Goal: Information Seeking & Learning: Check status

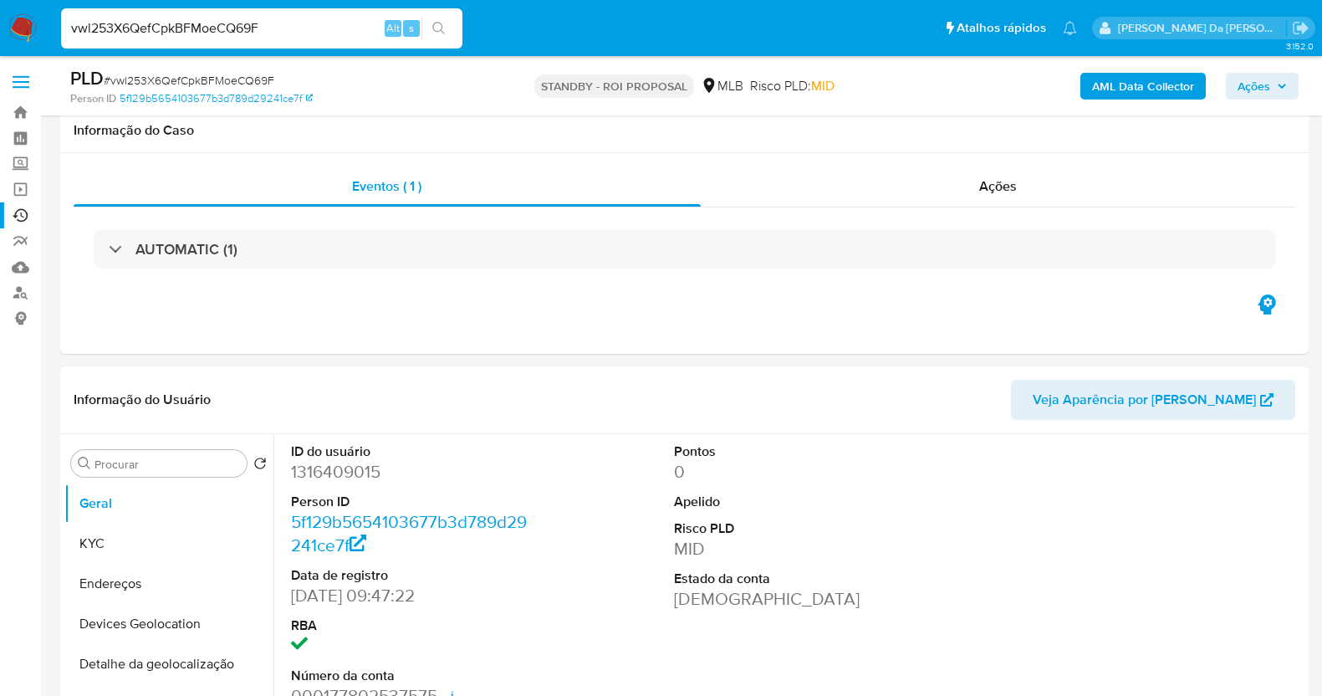
select select "10"
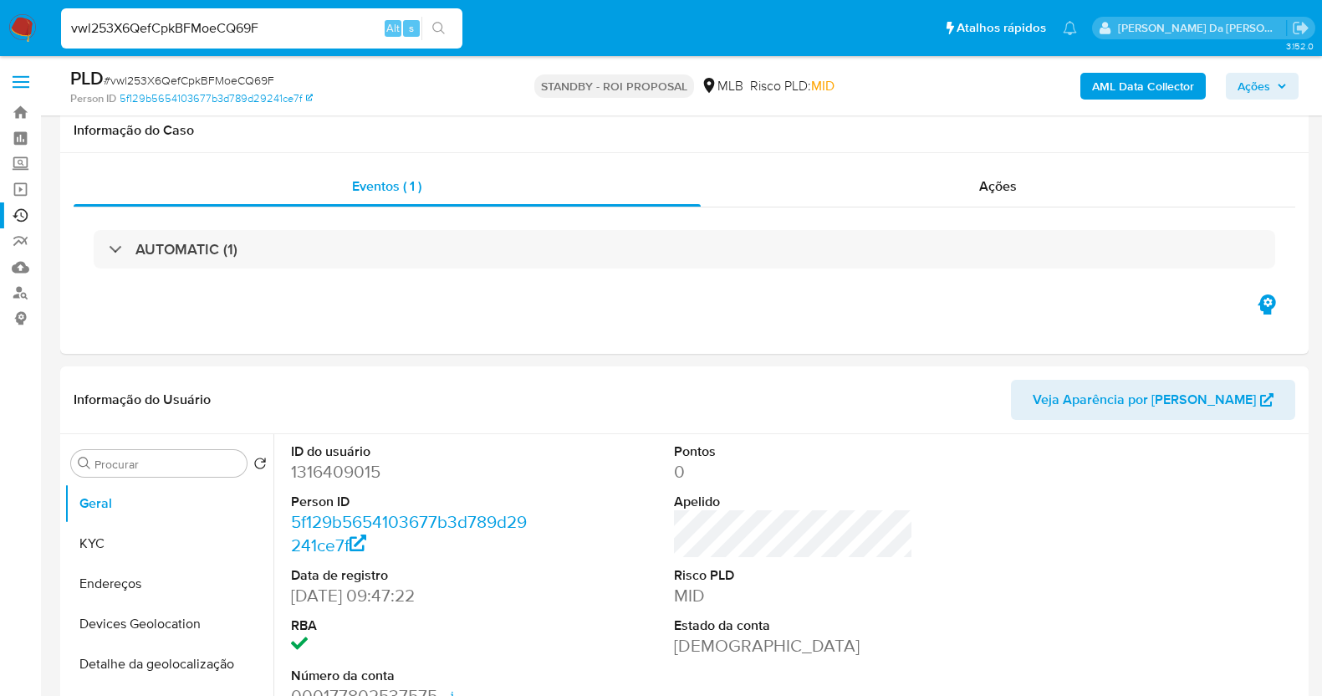
scroll to position [513, 0]
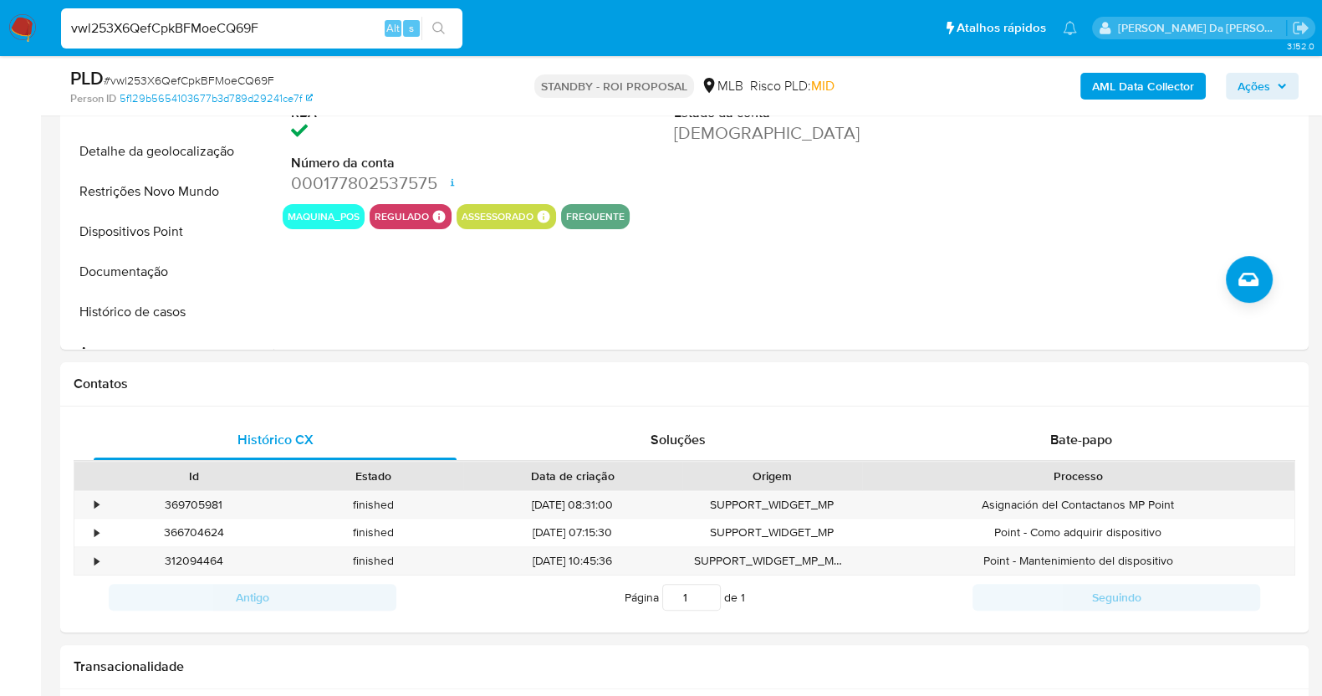
click at [197, 22] on input "vwl253X6QefCpkBFMoeCQ69F" at bounding box center [261, 29] width 401 height 22
click at [165, 38] on input "vwl253X6QefCpkBFMoeCQ69F" at bounding box center [261, 29] width 401 height 22
click at [171, 45] on div "vwl253X6QefCpkBFMoeCQ69F Alt s" at bounding box center [261, 28] width 401 height 40
click at [191, 31] on input "vwl253X6QefCpkBFMoeCQ69F" at bounding box center [261, 29] width 401 height 22
click at [191, 29] on input "vwl253X6QefCpkBFMoeCQ69F" at bounding box center [261, 29] width 401 height 22
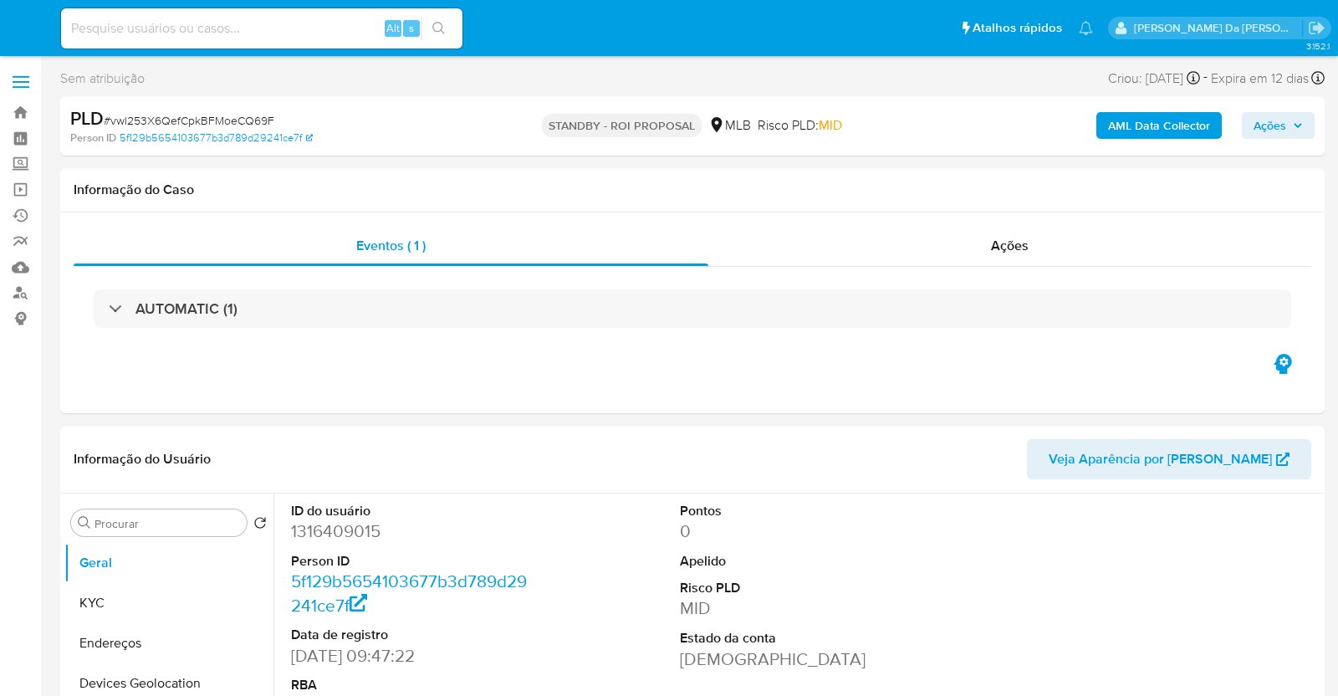
select select "10"
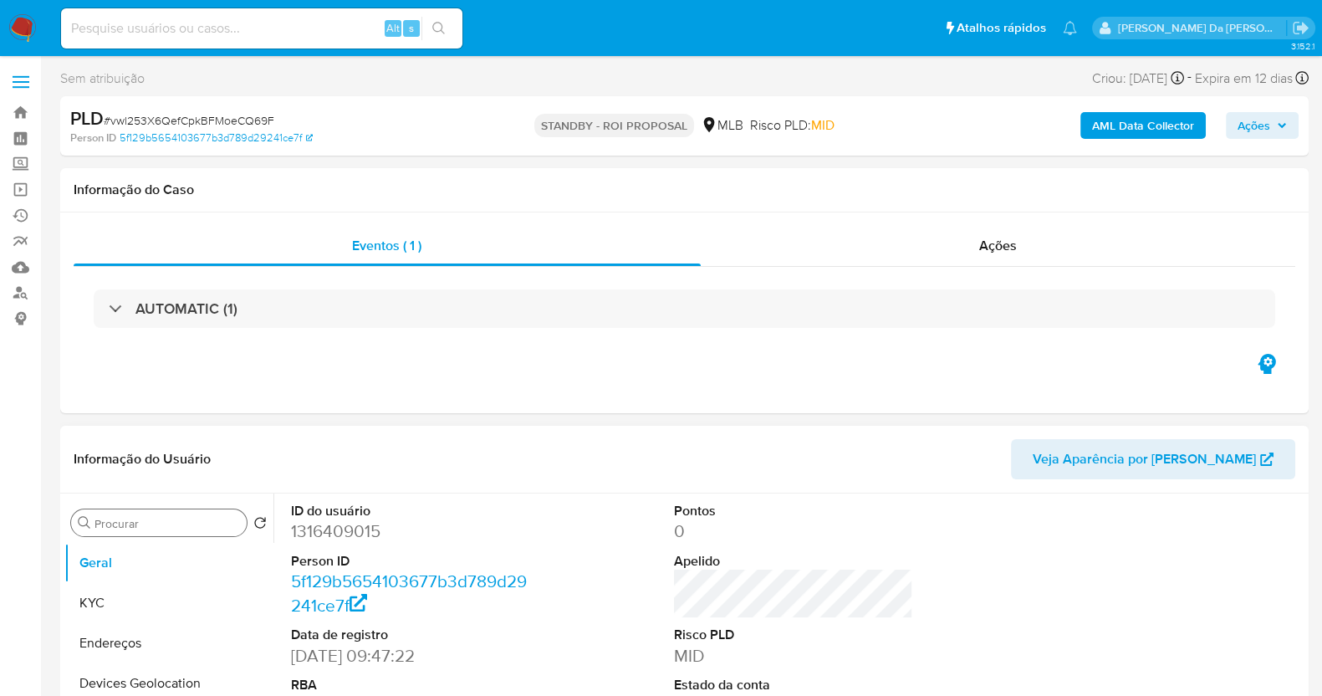
click at [182, 524] on input "Procurar" at bounding box center [168, 523] width 146 height 15
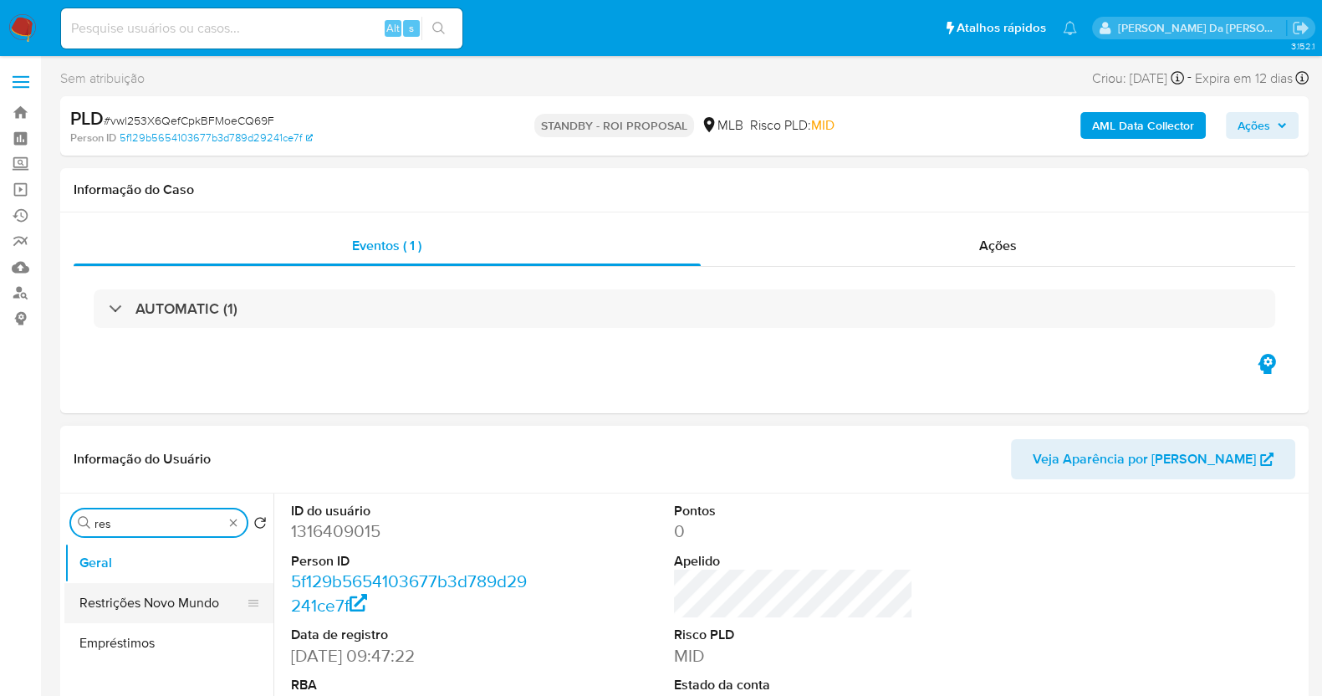
type input "res"
click at [188, 605] on button "Restrições Novo Mundo" at bounding box center [162, 603] width 196 height 40
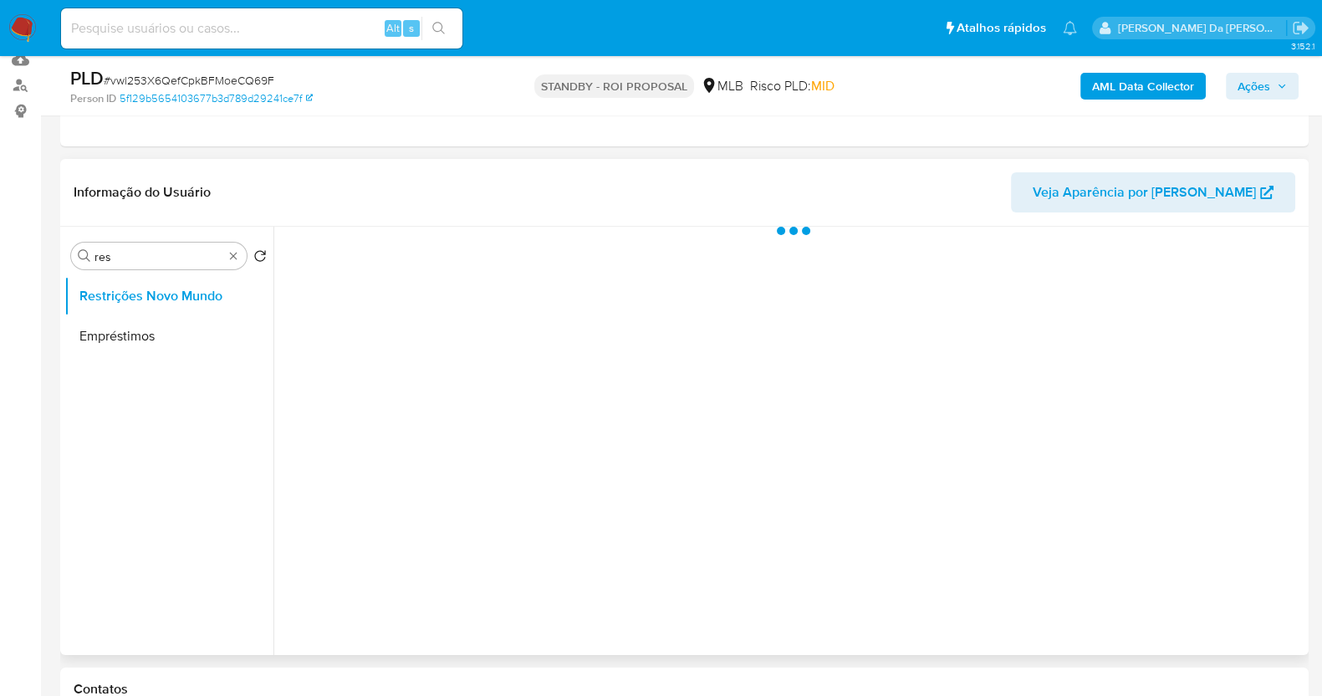
scroll to position [208, 0]
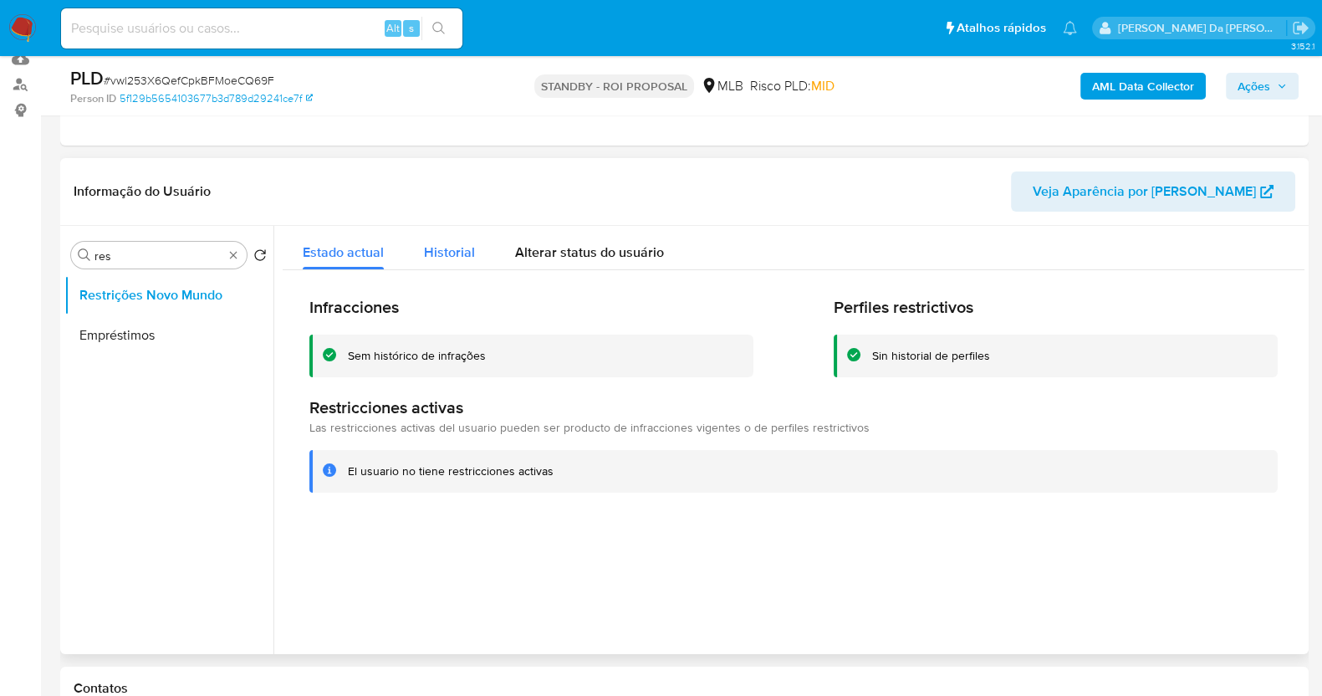
click at [455, 243] on span "Historial" at bounding box center [449, 252] width 51 height 19
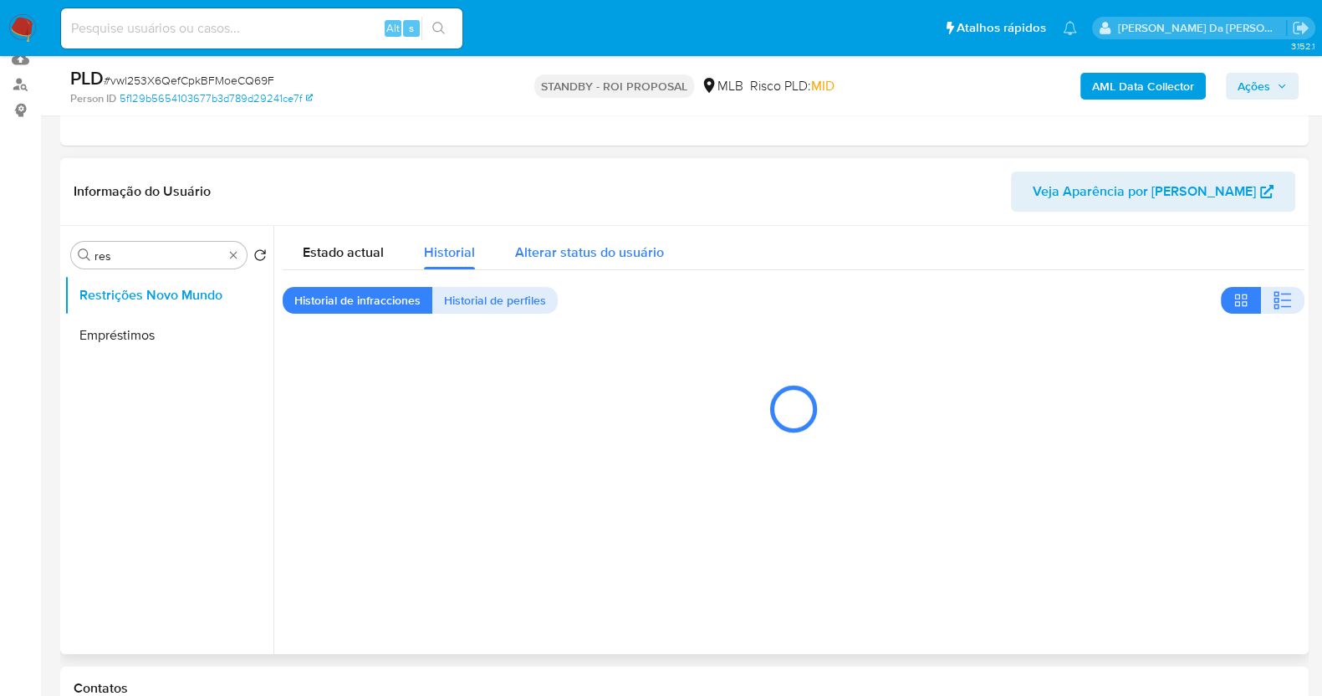
click at [581, 244] on span "Alterar status do usuário" at bounding box center [589, 252] width 149 height 19
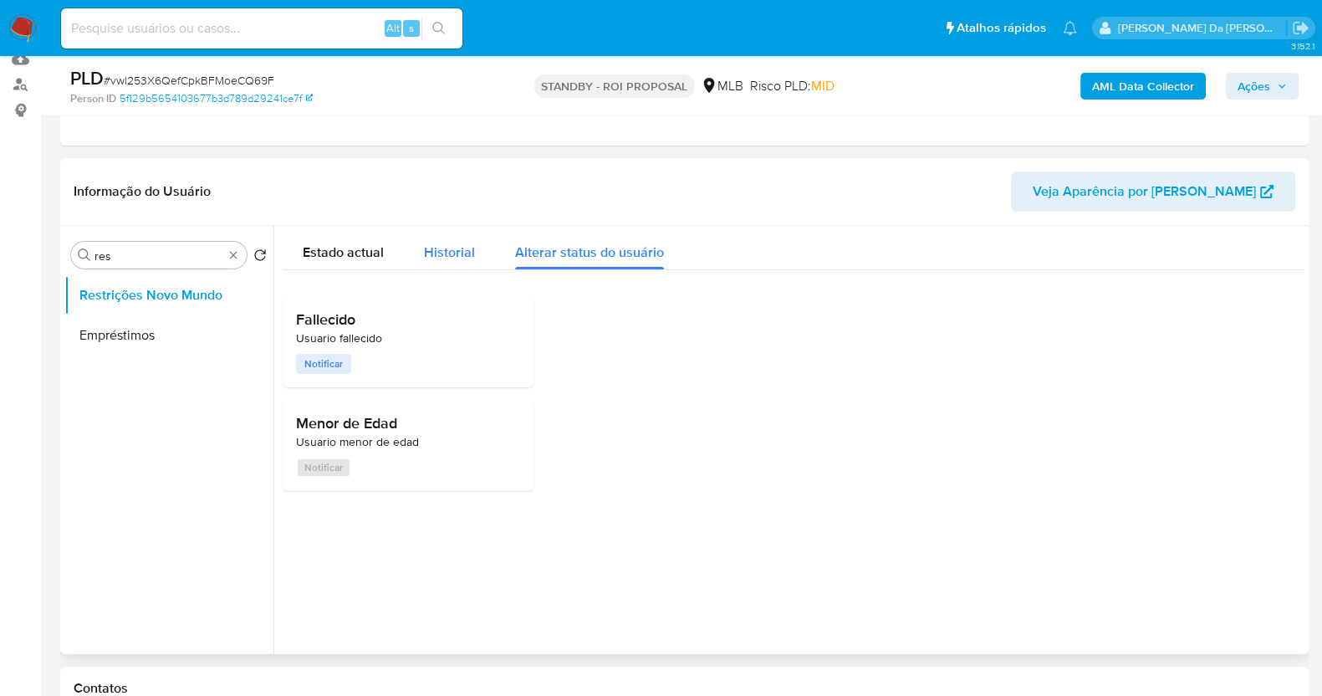
click at [463, 248] on span "Historial" at bounding box center [449, 252] width 51 height 19
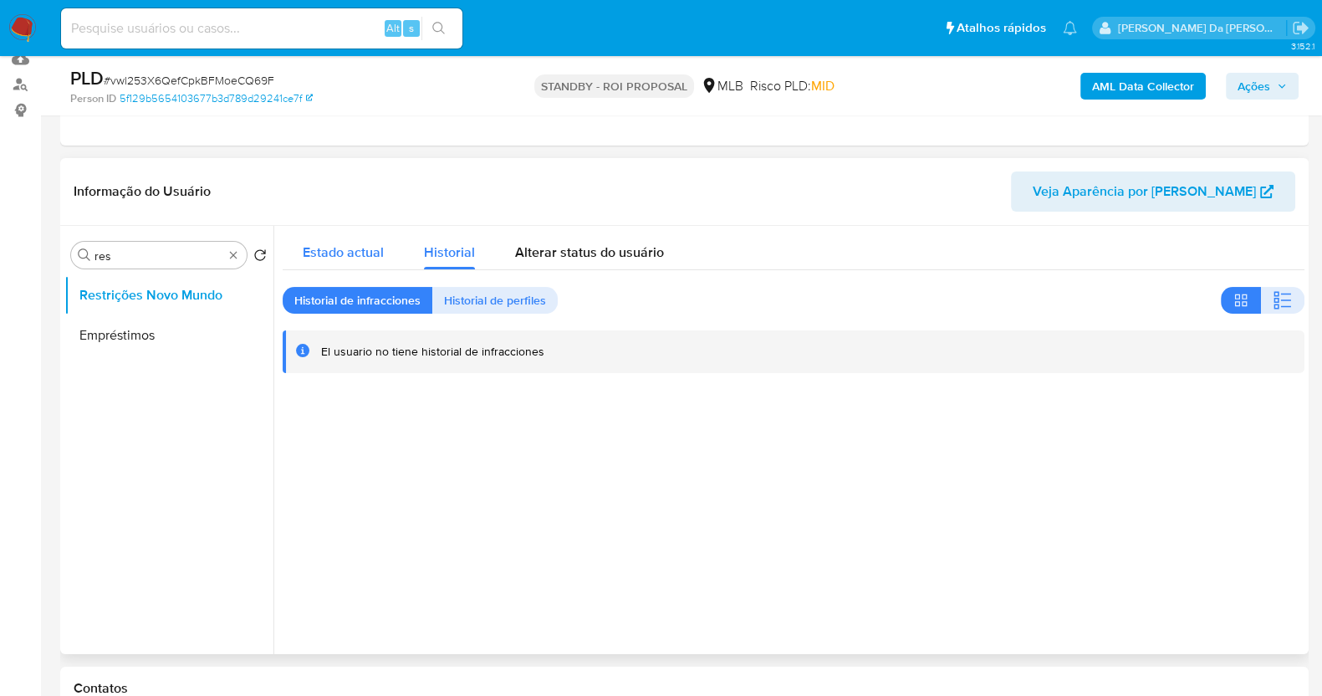
click at [360, 262] on div "Estado actual" at bounding box center [343, 248] width 81 height 44
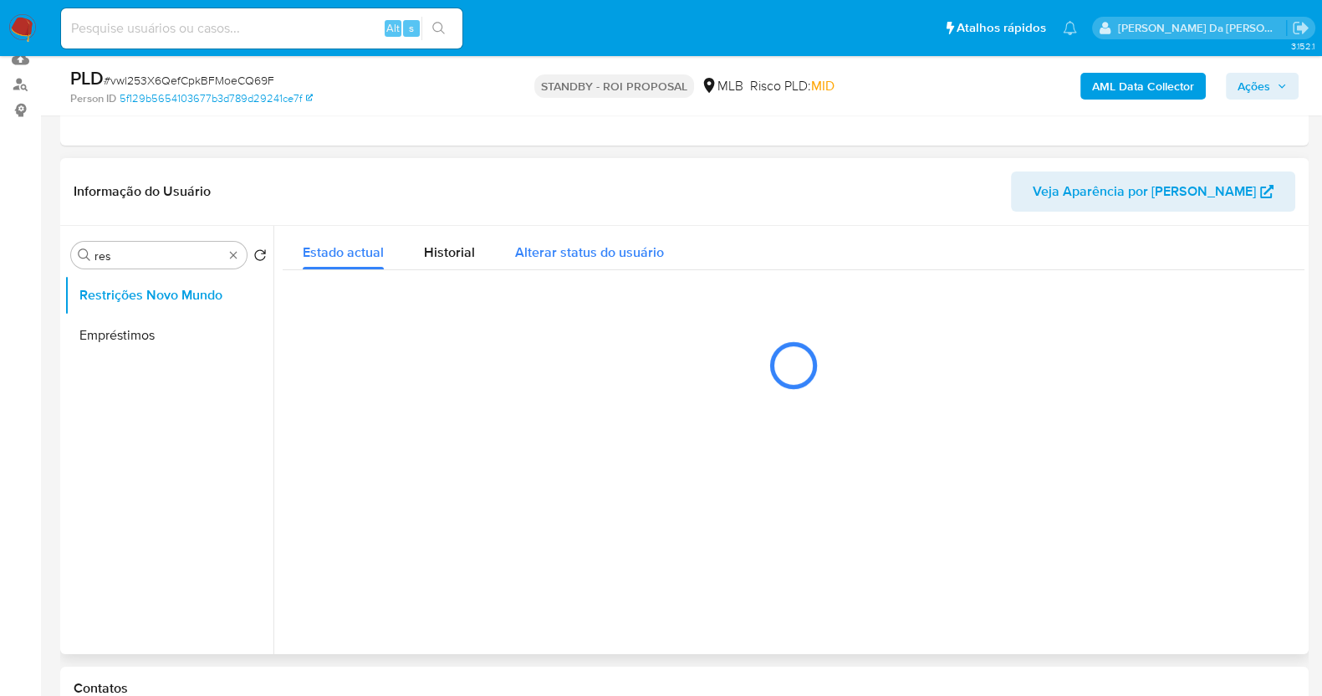
click at [539, 252] on span "Alterar status do usuário" at bounding box center [589, 252] width 149 height 19
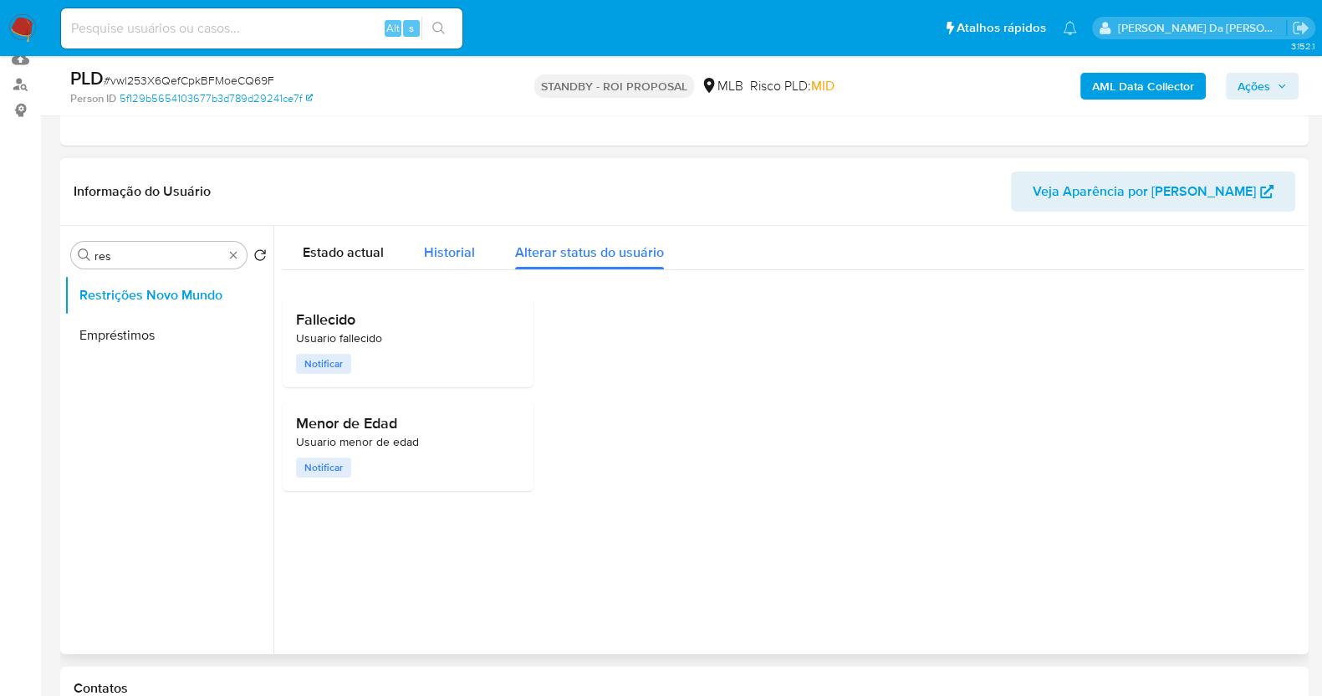
click at [427, 256] on span "Historial" at bounding box center [449, 252] width 51 height 19
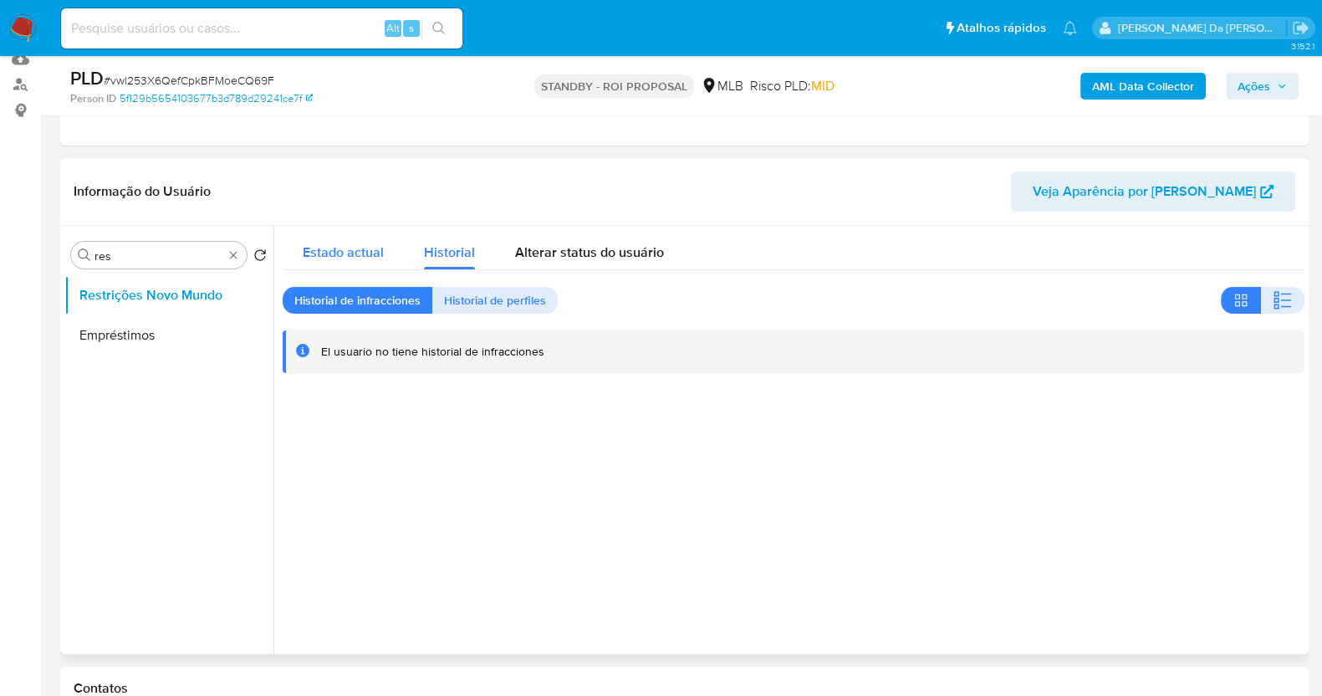
click at [339, 260] on span "Estado actual" at bounding box center [343, 252] width 81 height 19
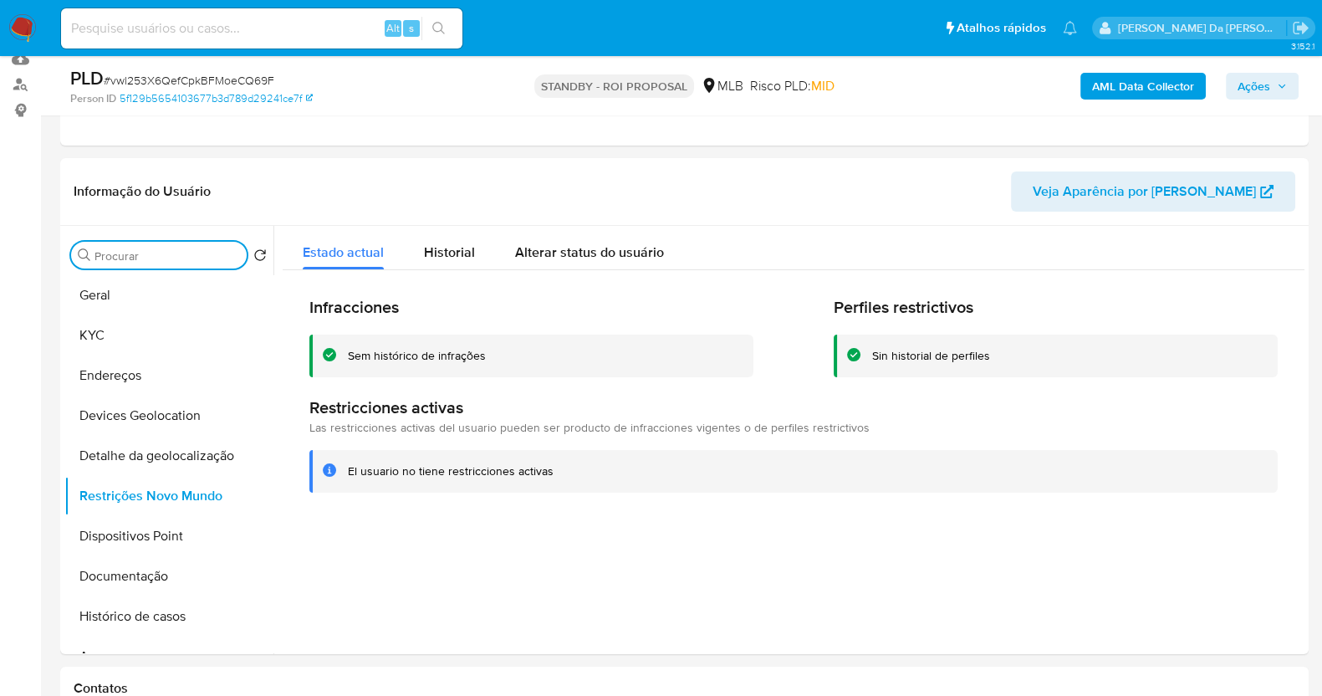
click at [352, 28] on input at bounding box center [261, 29] width 401 height 22
paste input "OMXgIHzp2NRfbdso6XtV37V3"
type input "OMXgIHzp2NRfbdso6XtV37V3"
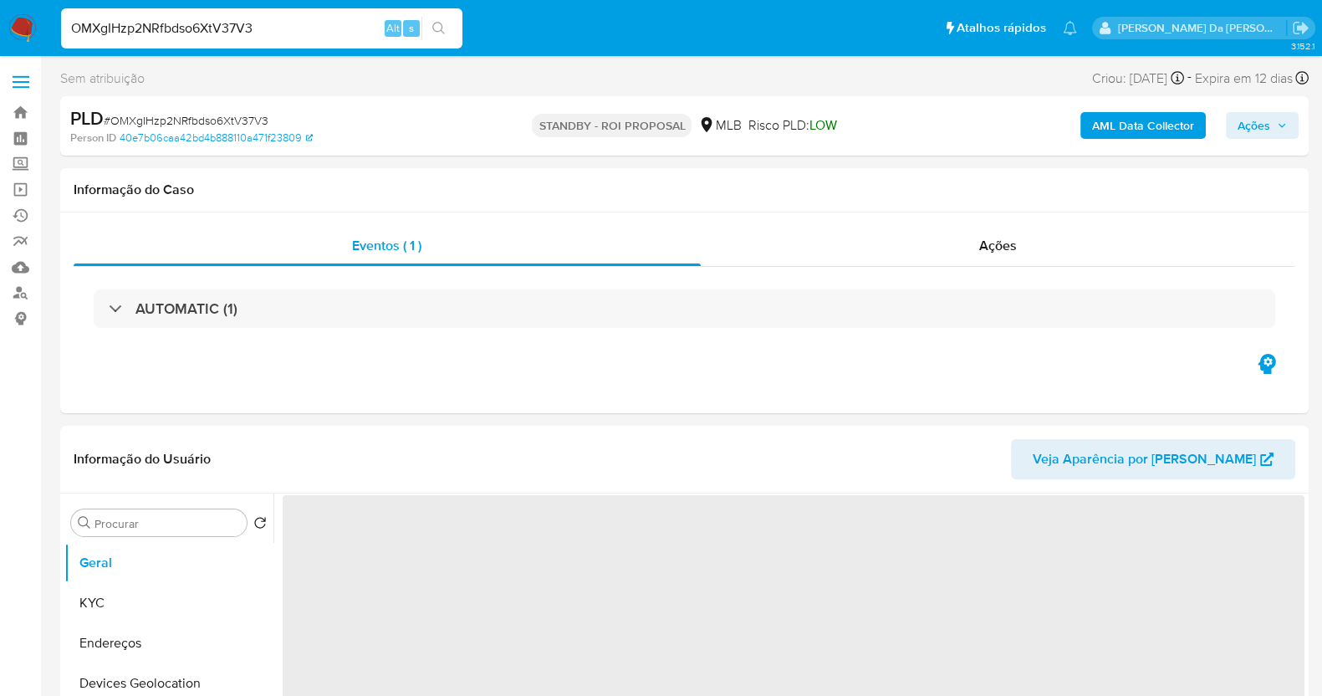
select select "10"
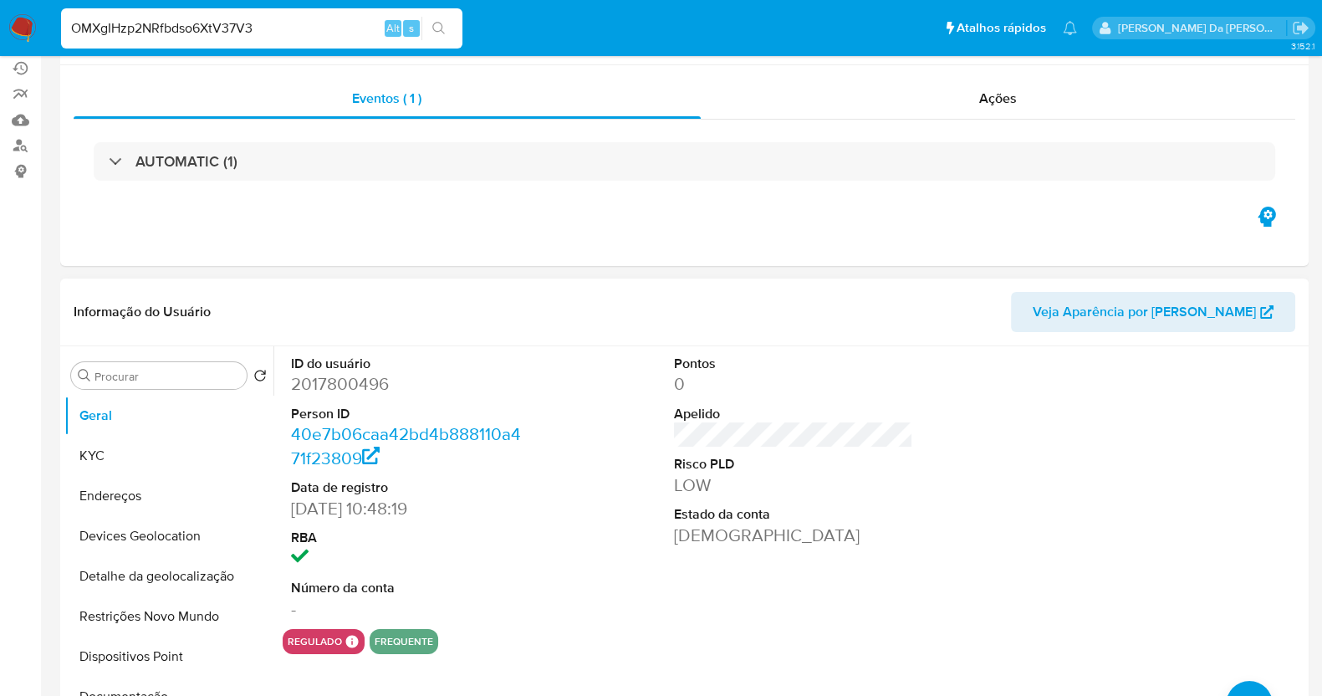
scroll to position [208, 0]
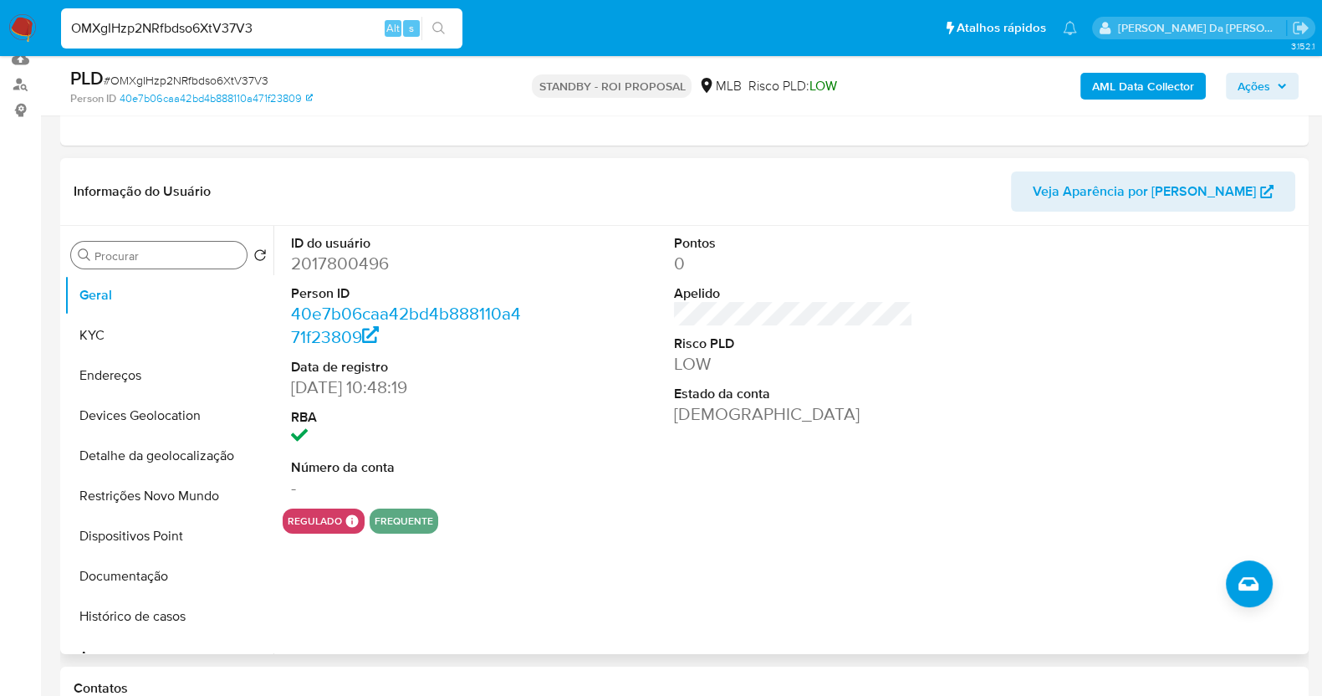
click at [137, 252] on input "Procurar" at bounding box center [168, 255] width 146 height 15
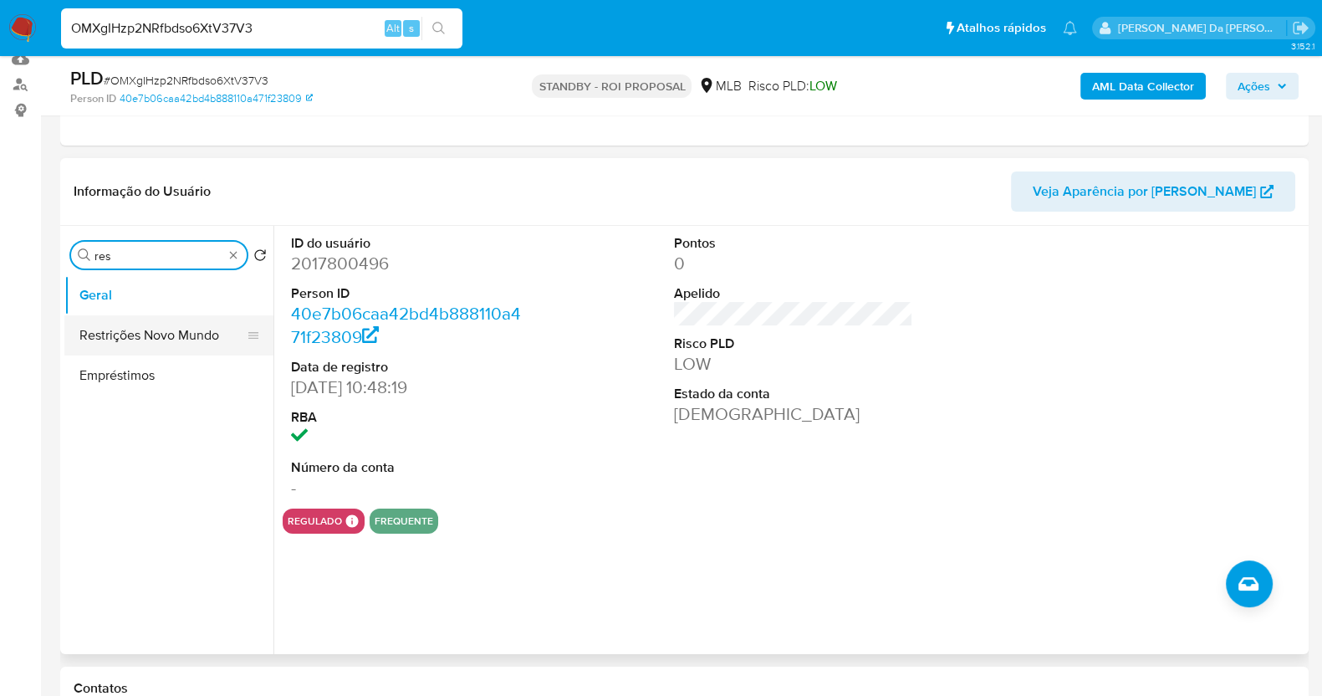
type input "res"
click at [192, 340] on button "Restrições Novo Mundo" at bounding box center [162, 335] width 196 height 40
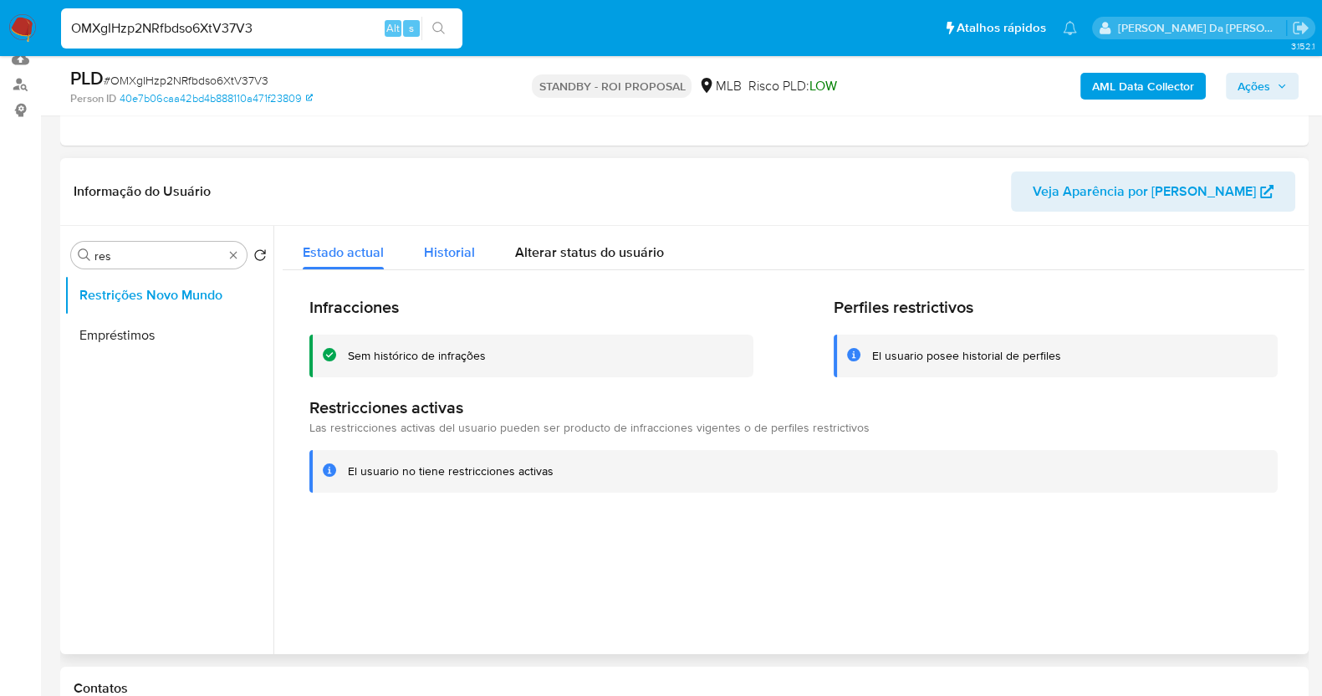
drag, startPoint x: 406, startPoint y: 253, endPoint x: 415, endPoint y: 254, distance: 9.2
click at [407, 253] on button "Historial" at bounding box center [449, 248] width 91 height 44
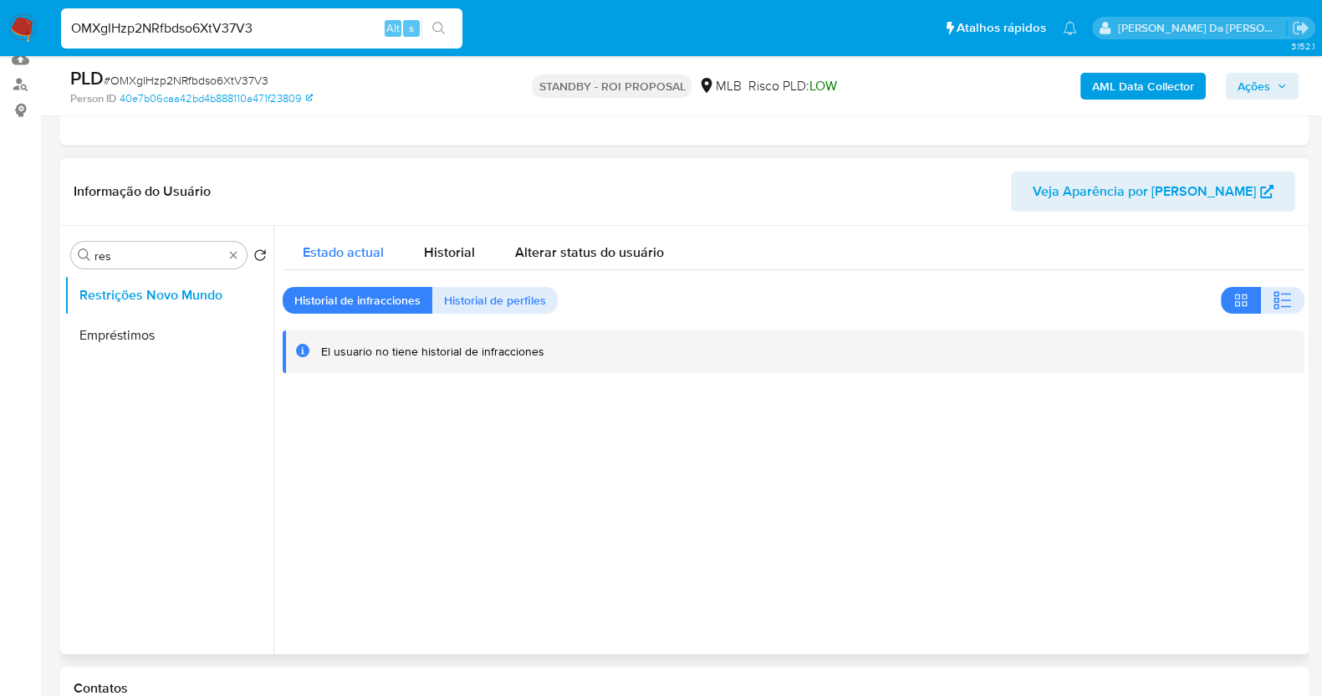
click at [370, 261] on div "Estado actual" at bounding box center [343, 248] width 81 height 44
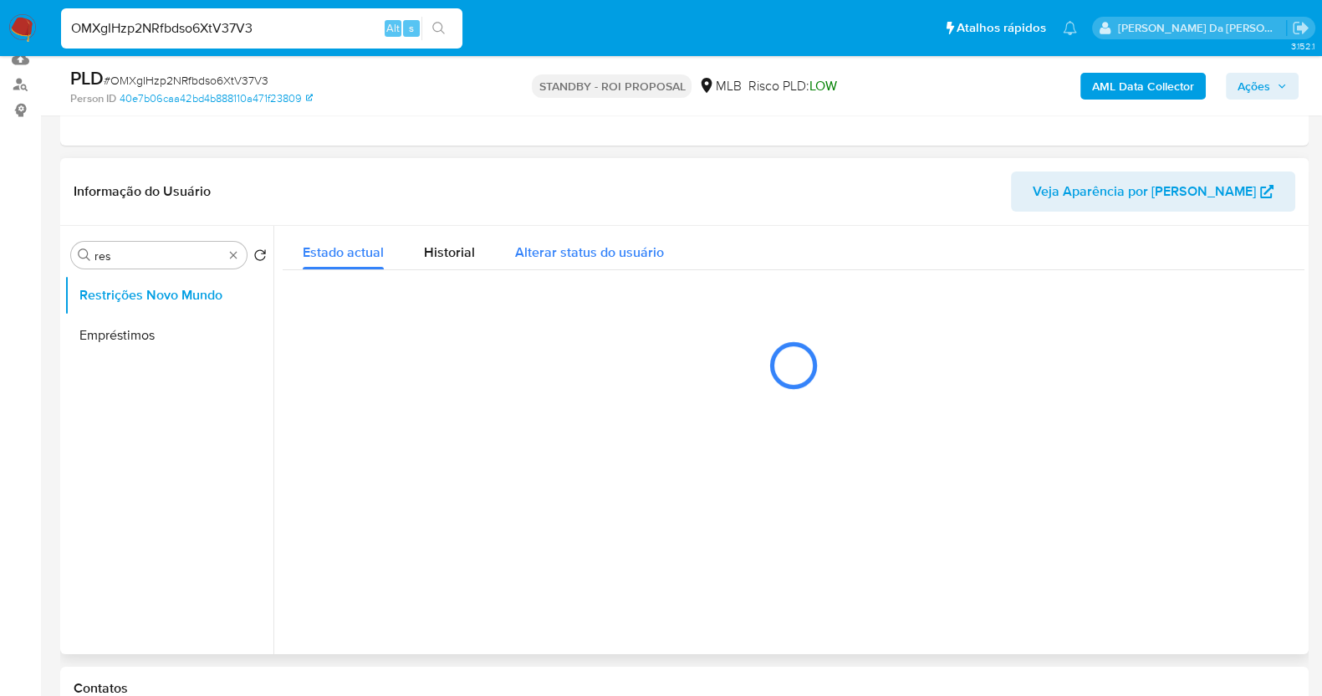
click at [555, 244] on span "Alterar status do usuário" at bounding box center [589, 252] width 149 height 19
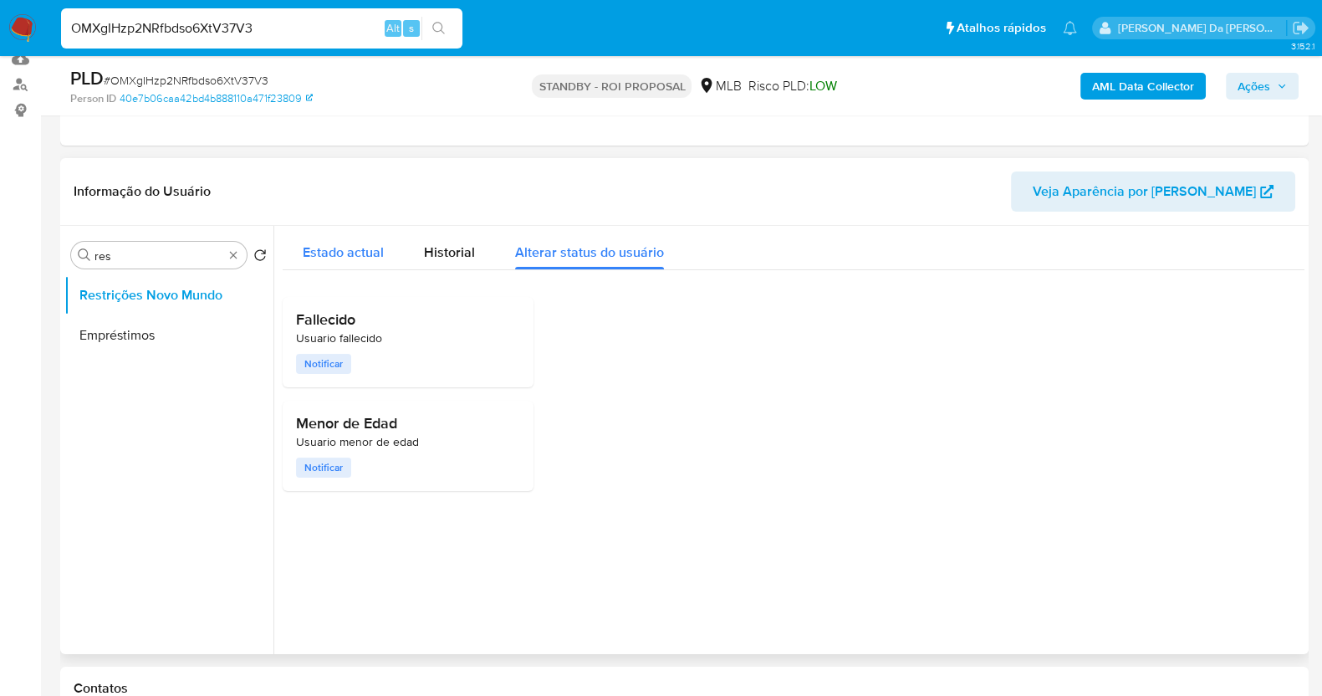
click at [337, 244] on span "Estado actual" at bounding box center [343, 252] width 81 height 19
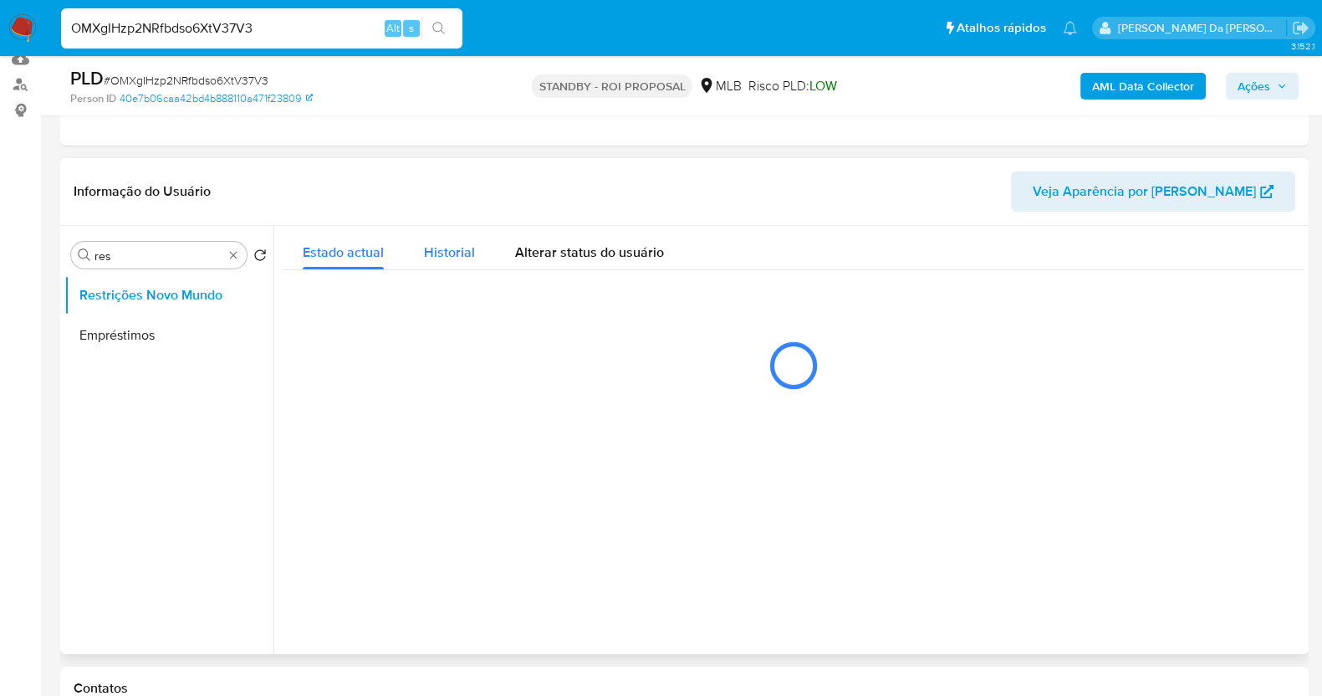
click at [442, 245] on span "Historial" at bounding box center [449, 252] width 51 height 19
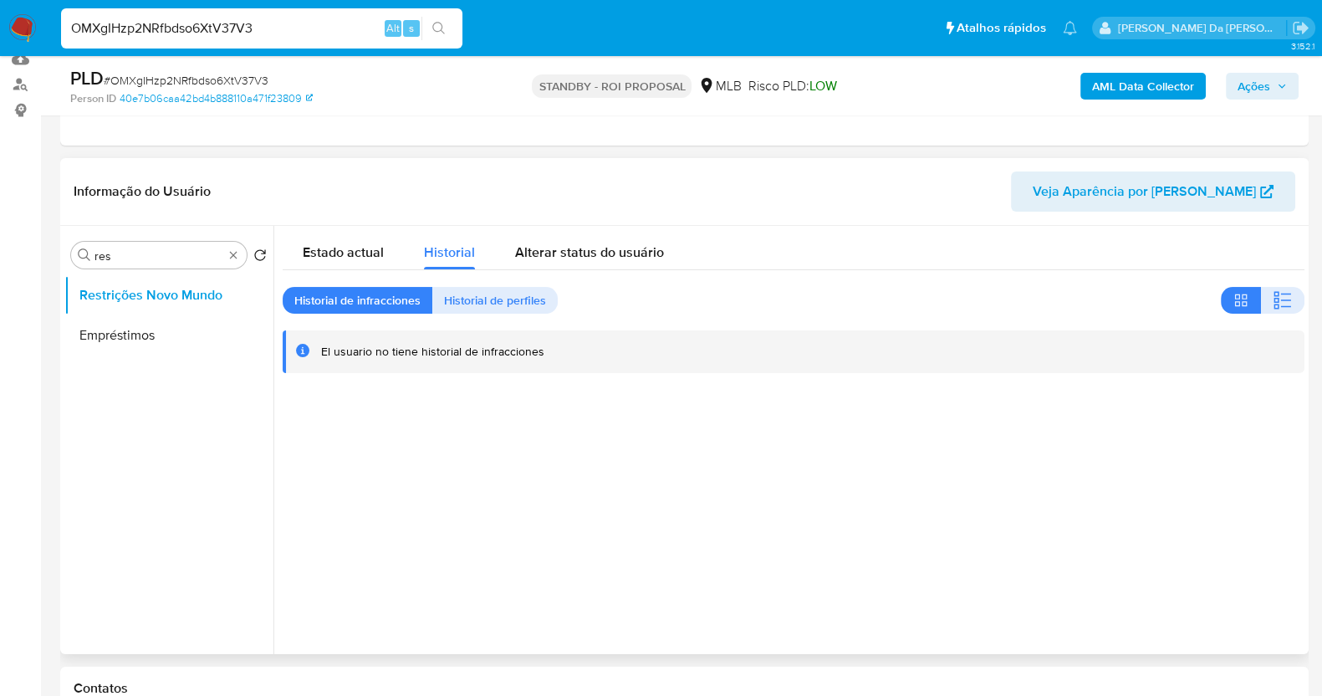
click at [320, 273] on div "Estado actual Historial Alterar status do usuário Historial de infracciones His…" at bounding box center [794, 300] width 1022 height 148
click at [330, 258] on span "Estado actual" at bounding box center [343, 252] width 81 height 19
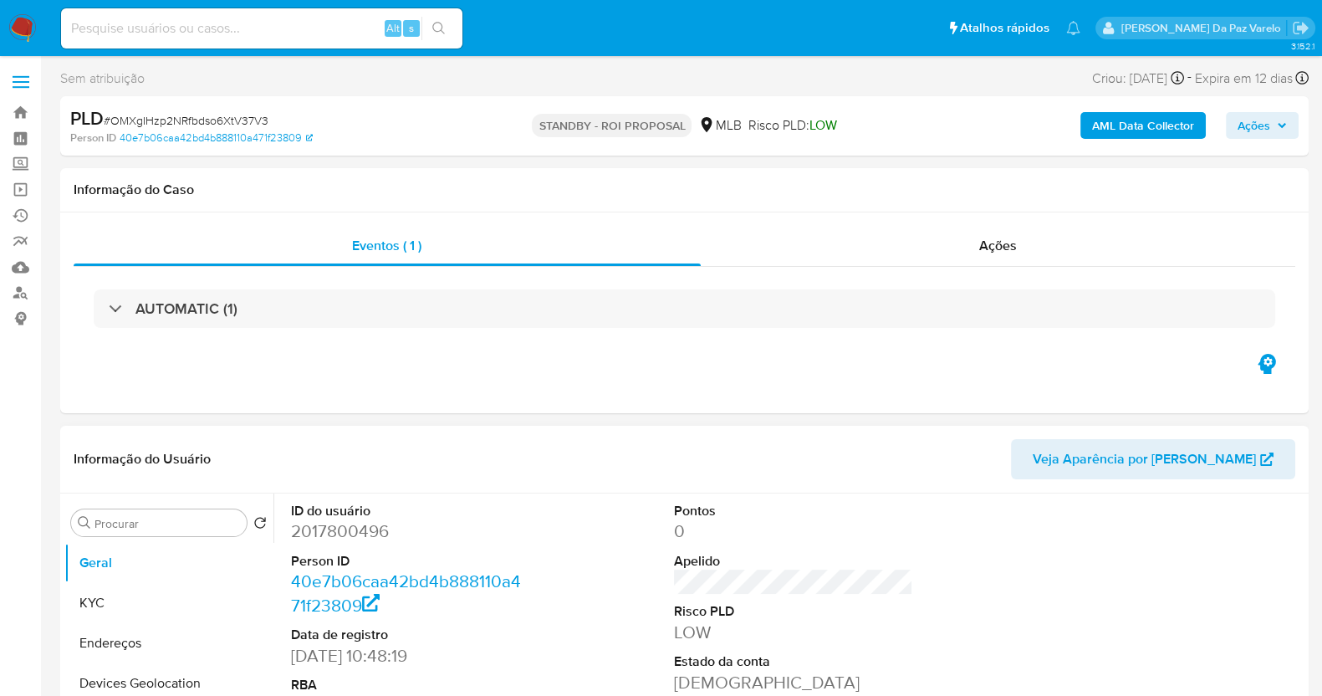
select select "10"
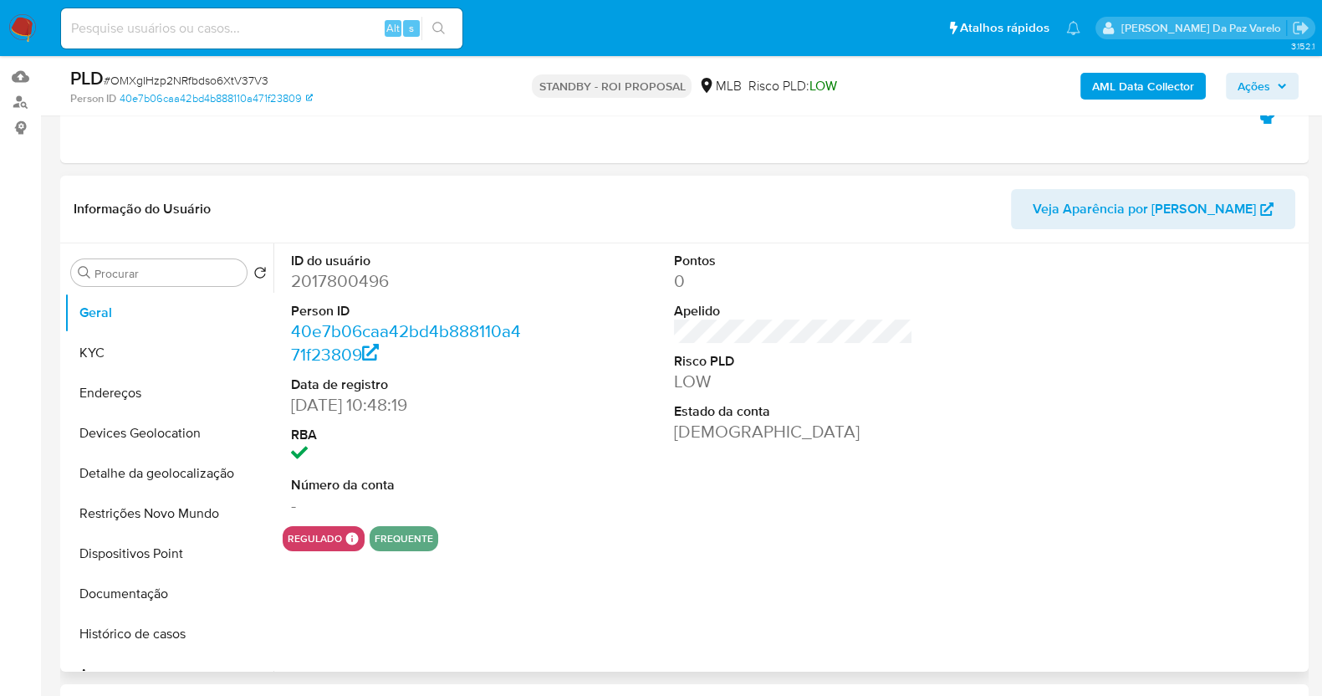
scroll to position [208, 0]
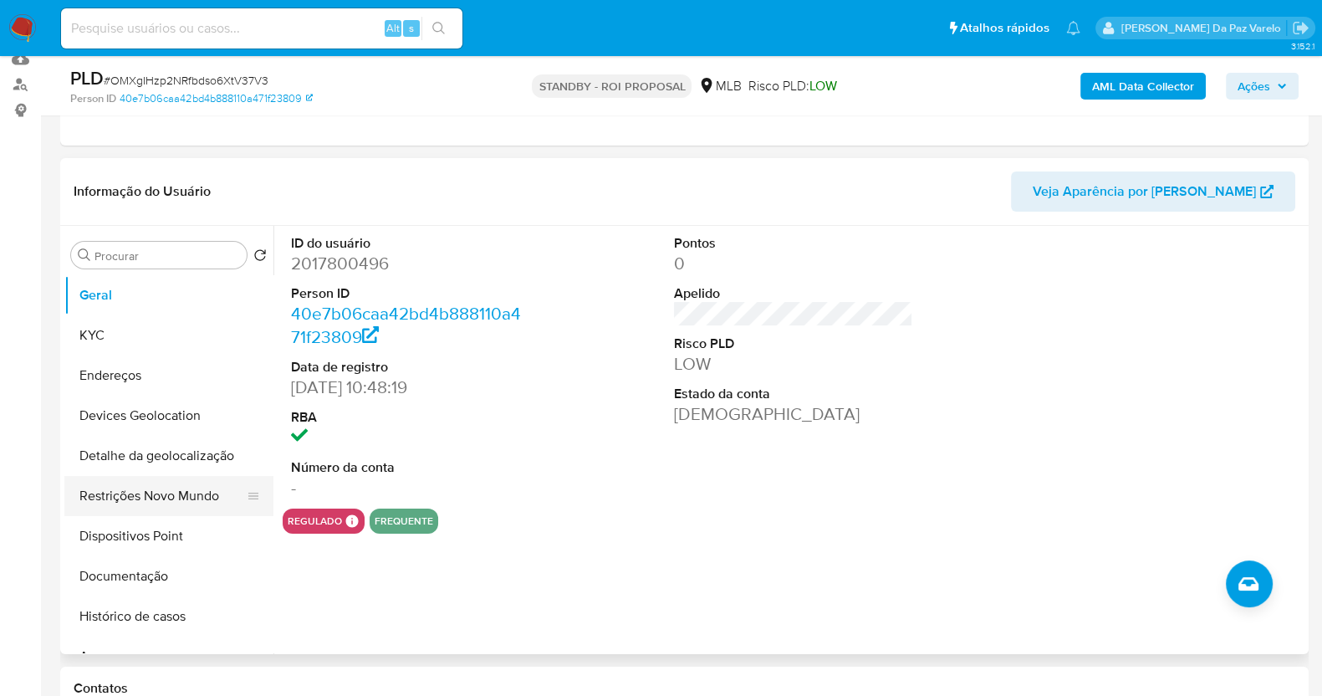
click at [168, 497] on button "Restrições Novo Mundo" at bounding box center [162, 496] width 196 height 40
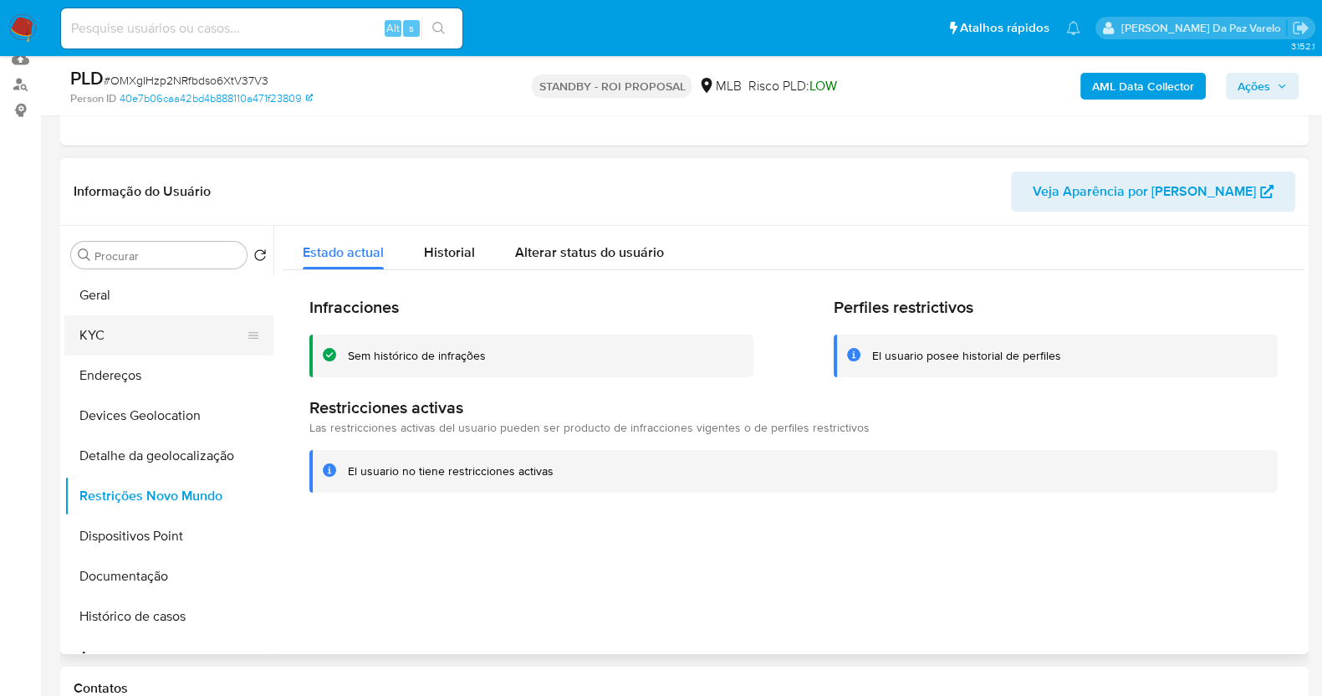
click at [94, 316] on button "KYC" at bounding box center [162, 335] width 196 height 40
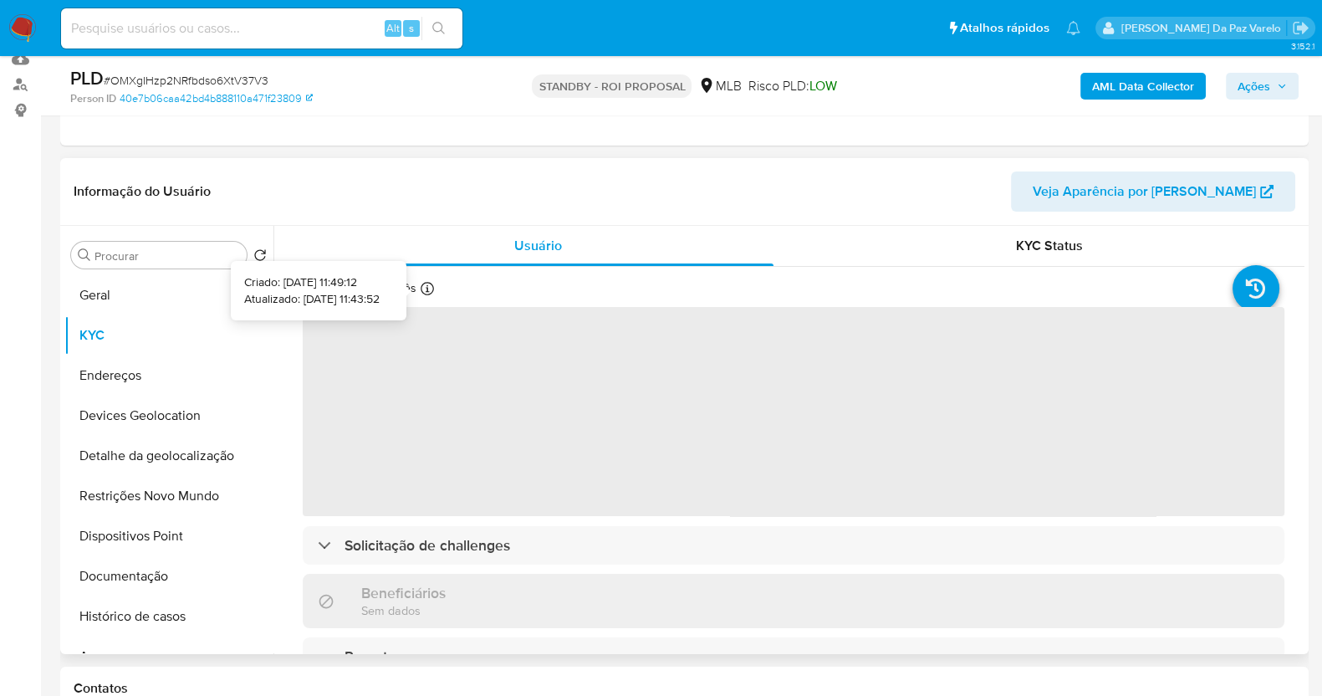
click at [427, 283] on icon at bounding box center [427, 288] width 13 height 13
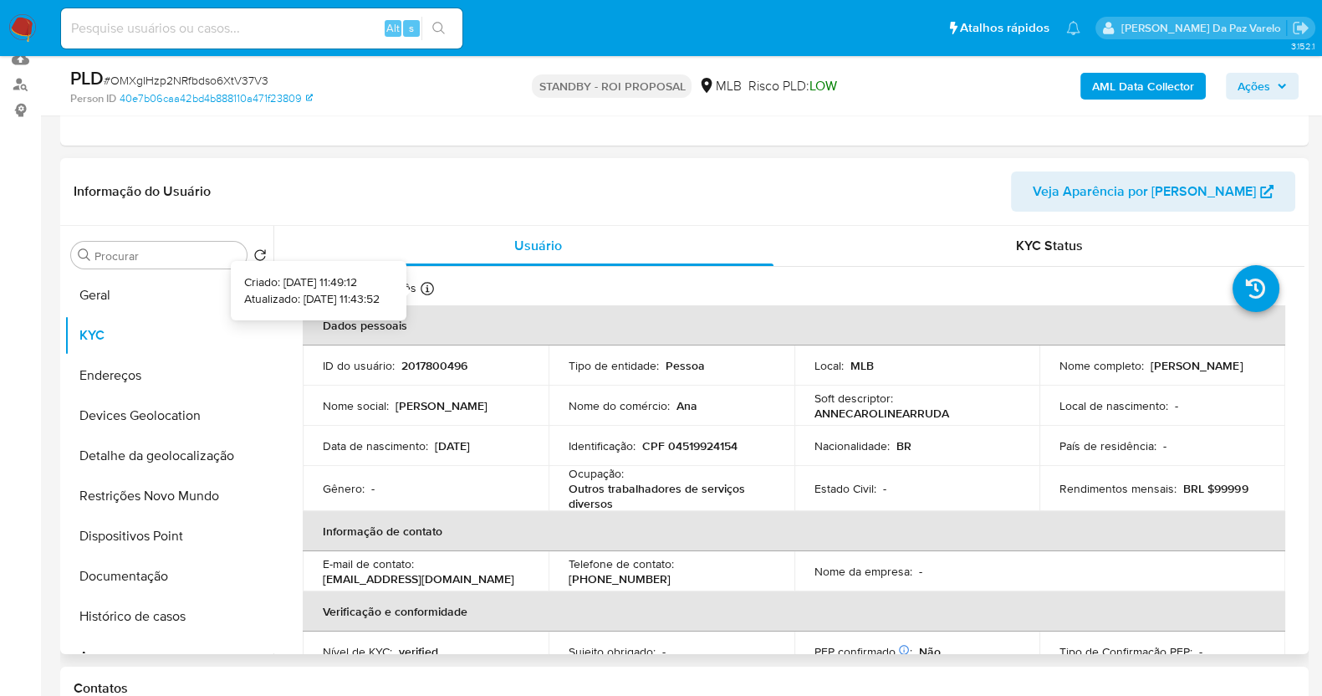
click at [427, 291] on icon at bounding box center [427, 288] width 13 height 13
click at [497, 336] on th "Dados pessoais" at bounding box center [794, 325] width 983 height 40
click at [281, 30] on input at bounding box center [261, 29] width 401 height 22
paste input "YJAtTlsn6SK9dRo32AmsFqy5"
type input "YJAtTlsn6SK9dRo32AmsFqy5"
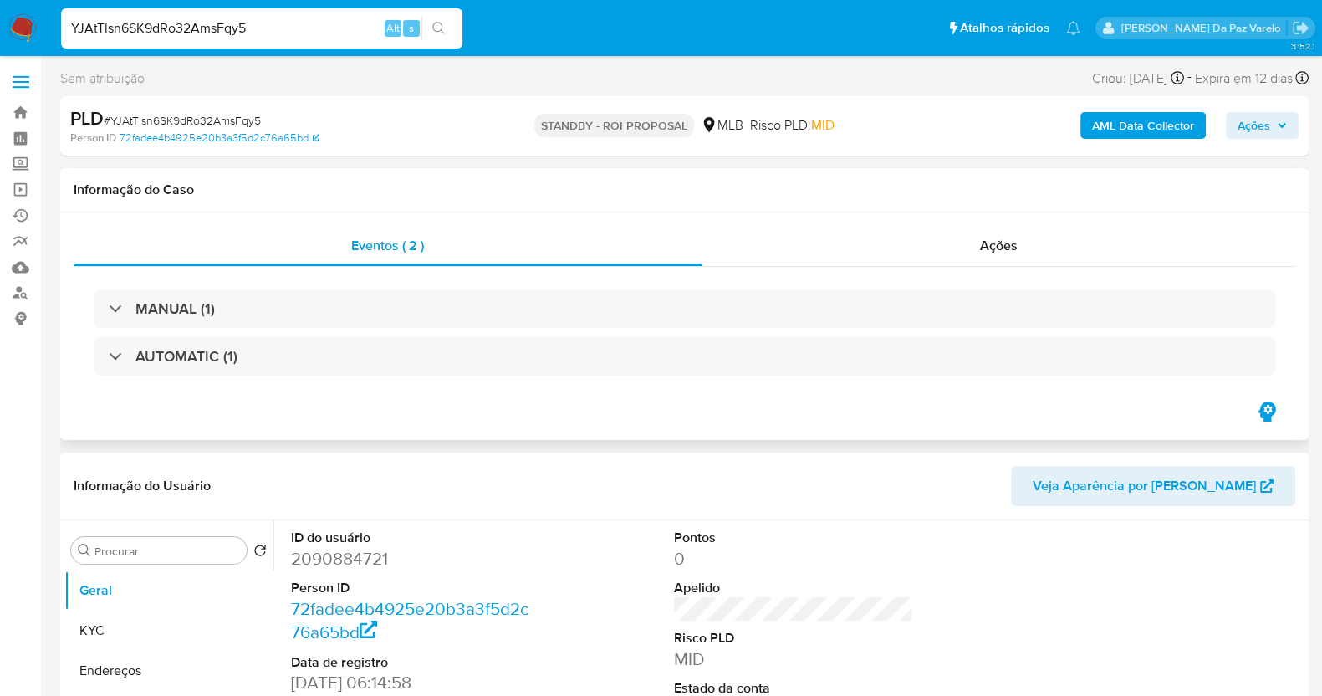
select select "10"
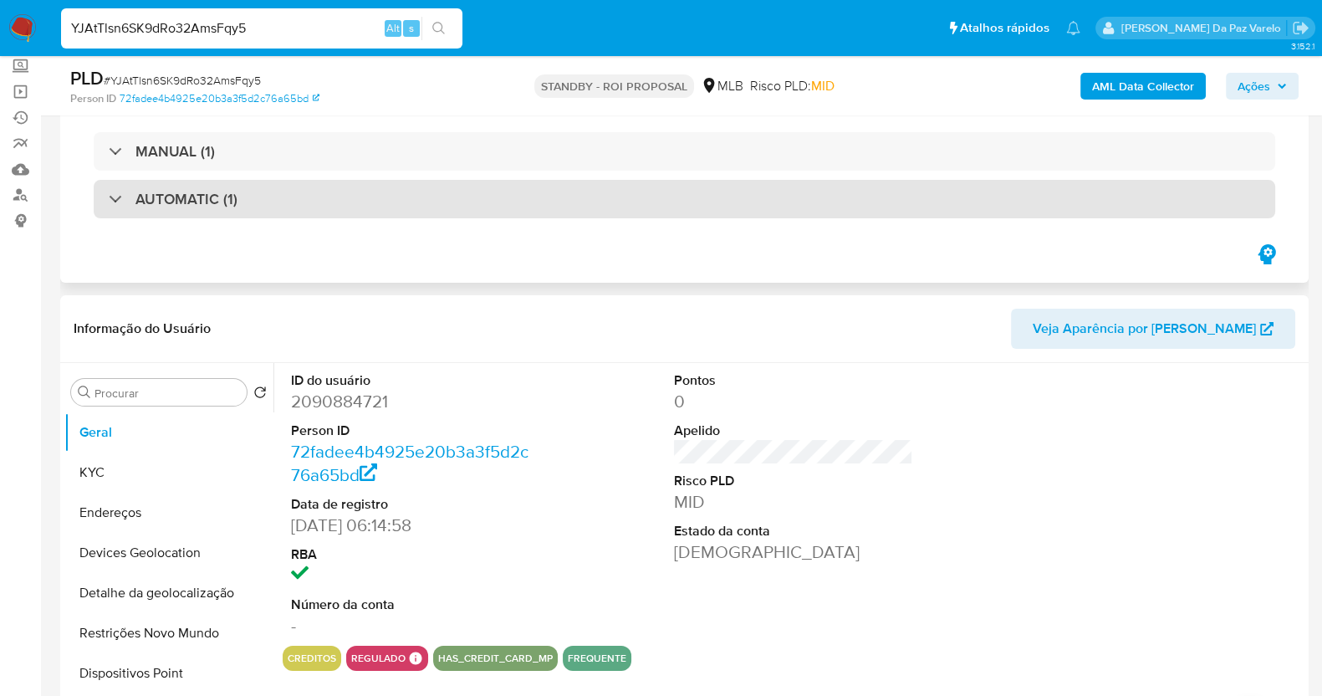
scroll to position [208, 0]
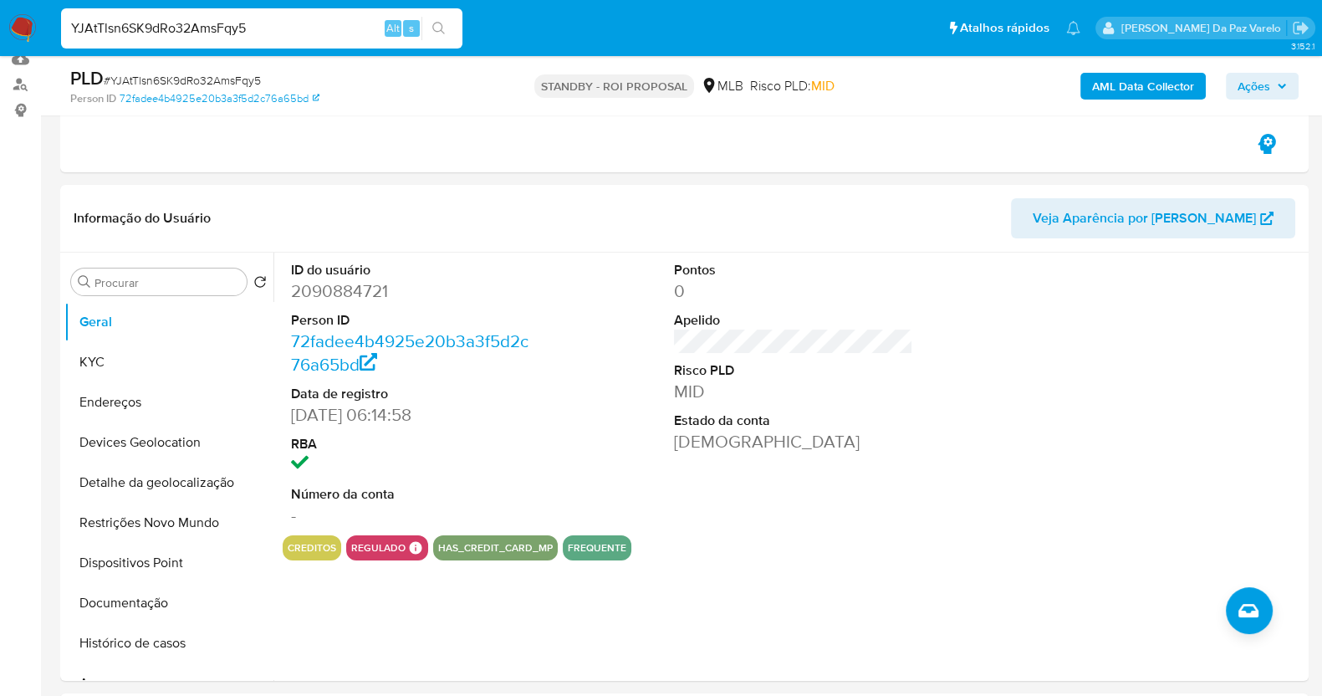
click at [221, 25] on input "YJAtTlsn6SK9dRo32AmsFqy5" at bounding box center [261, 29] width 401 height 22
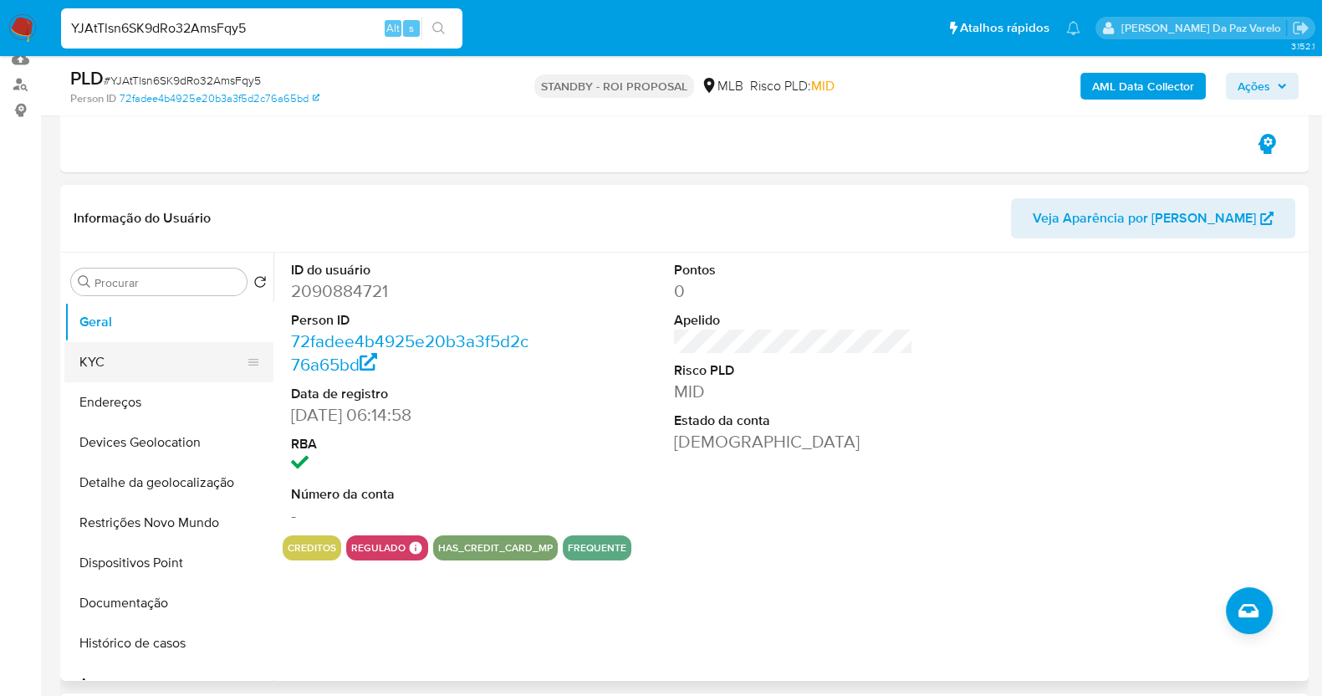
click at [162, 366] on button "KYC" at bounding box center [162, 362] width 196 height 40
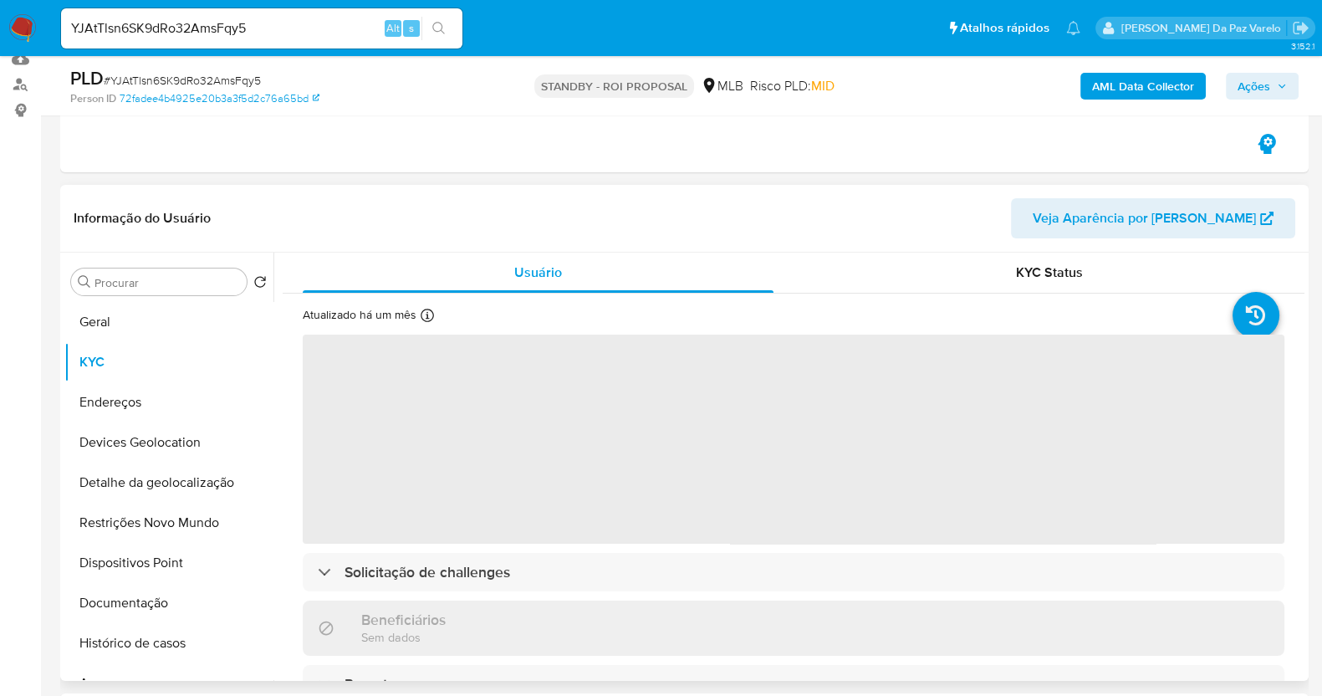
click at [422, 311] on icon at bounding box center [427, 315] width 13 height 13
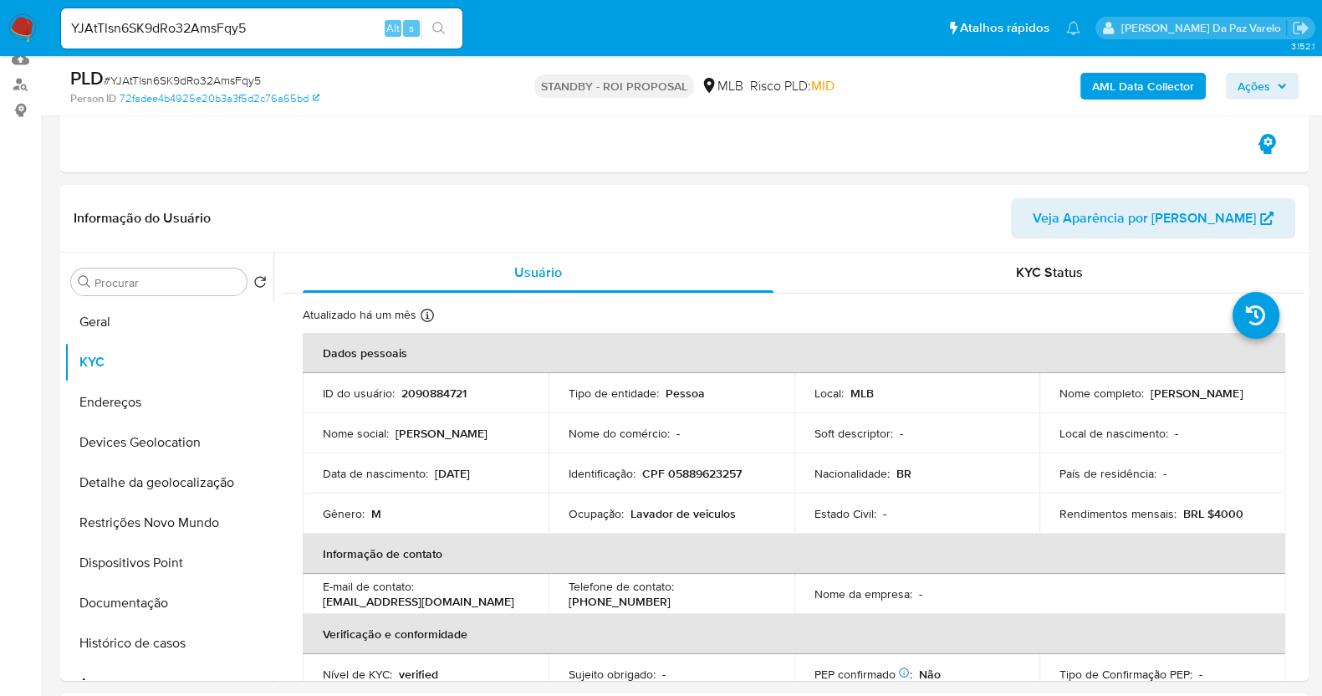
click at [370, 39] on div "YJAtTlsn6SK9dRo32AmsFqy5 Alt s" at bounding box center [261, 28] width 401 height 40
click at [368, 32] on input "YJAtTlsn6SK9dRo32AmsFqy5" at bounding box center [261, 29] width 401 height 22
paste input "uNdqg28UO22nGHyViHMbFvK4"
type input "uNdqg28UO22nGHyViHMbFvK4"
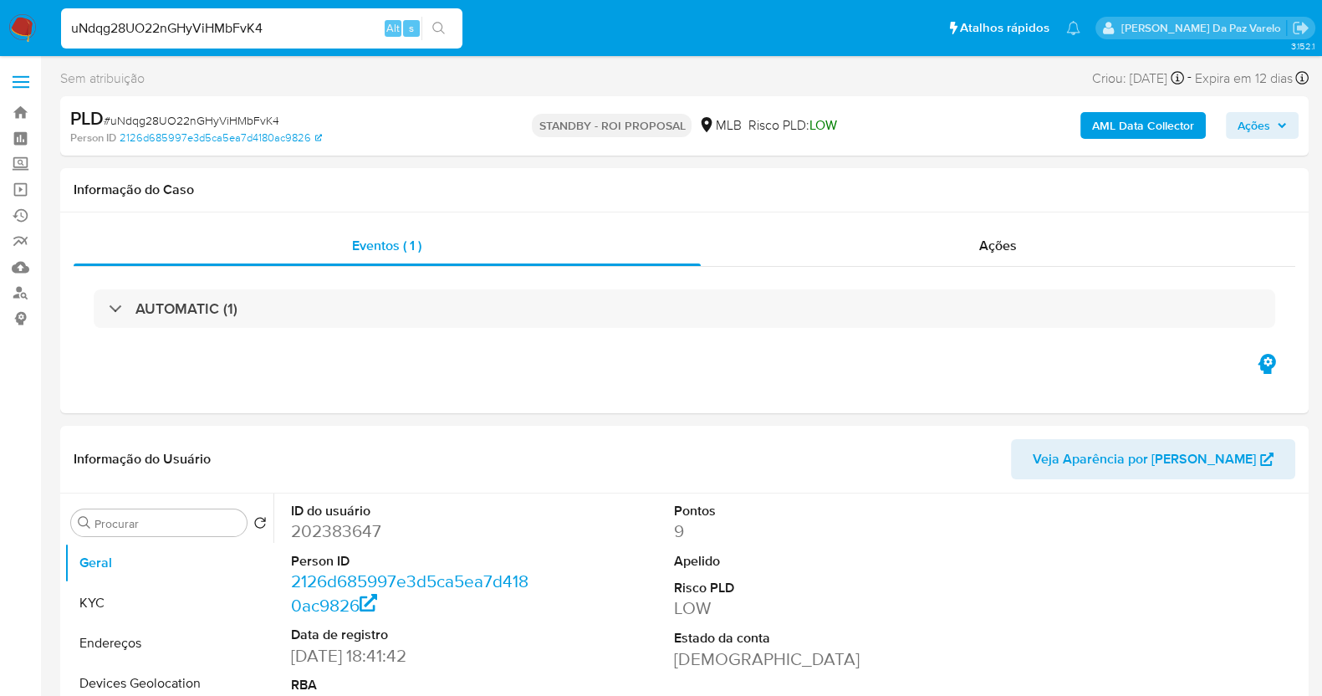
select select "10"
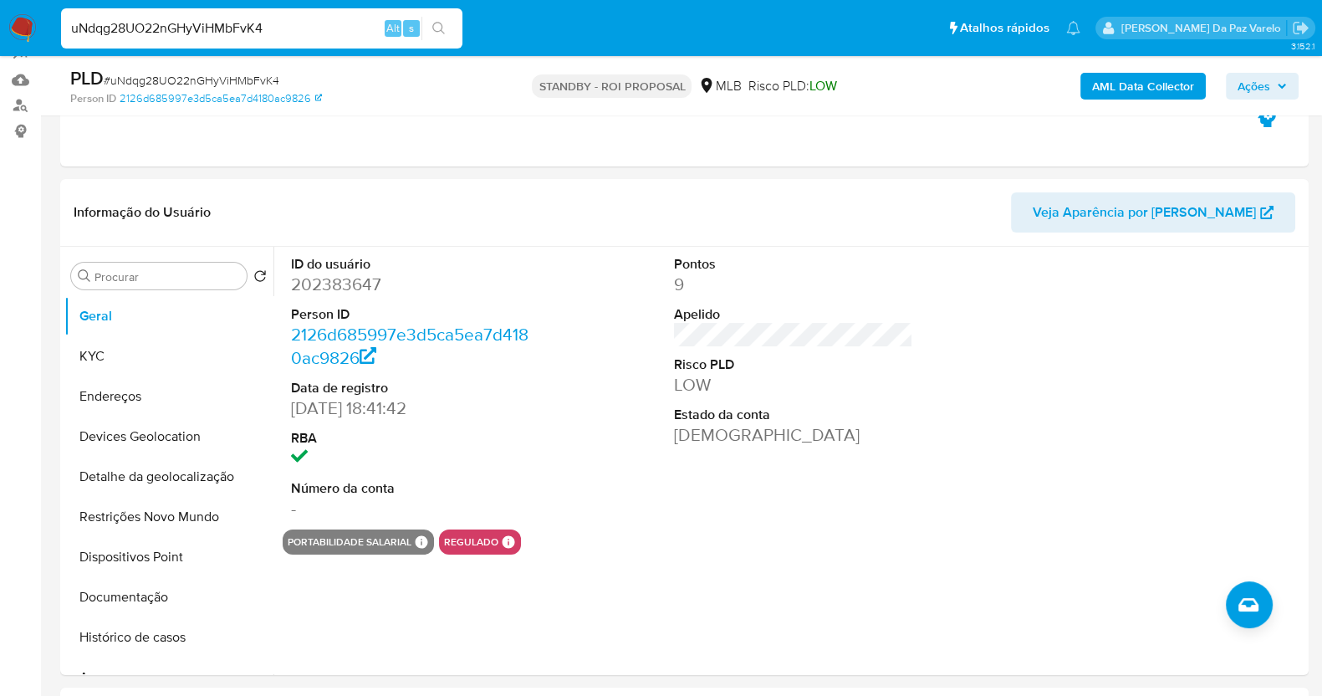
scroll to position [314, 0]
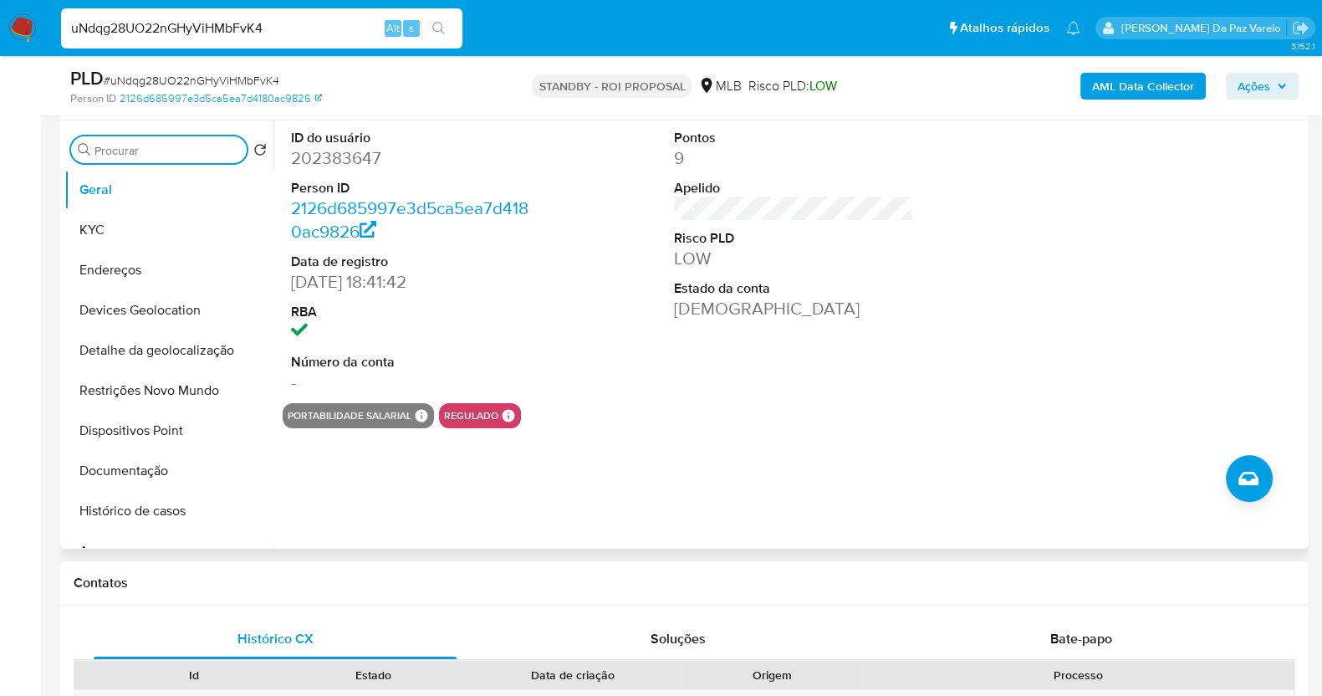
click at [131, 154] on input "Procurar" at bounding box center [168, 150] width 146 height 15
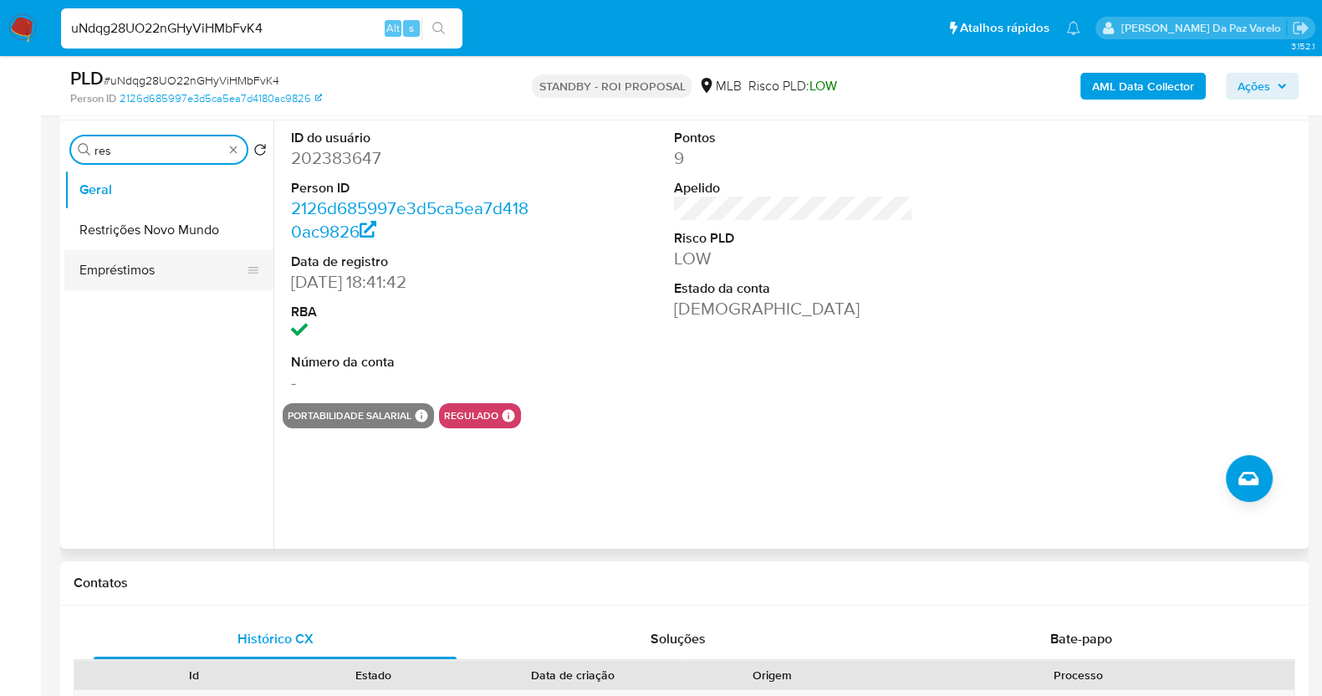
type input "res"
click at [155, 228] on button "Restrições Novo Mundo" at bounding box center [168, 230] width 209 height 40
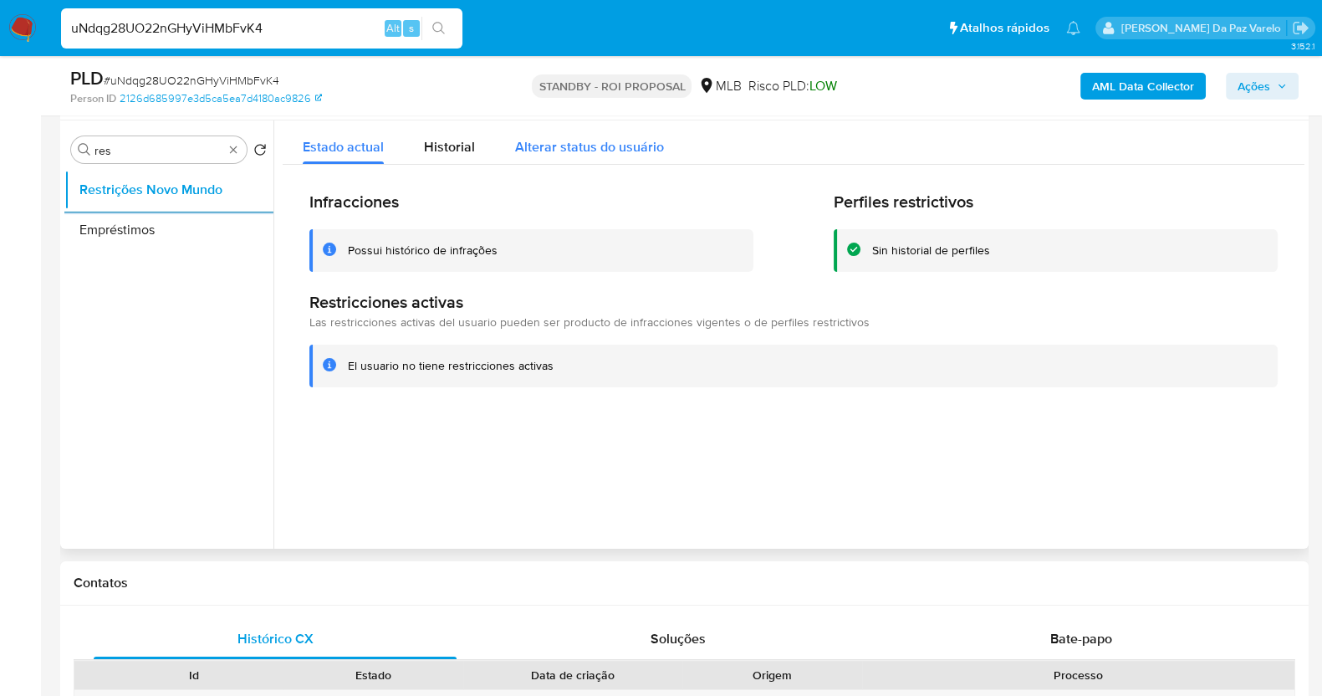
drag, startPoint x: 552, startPoint y: 144, endPoint x: 519, endPoint y: 156, distance: 35.4
click at [553, 144] on span "Alterar status do usuário" at bounding box center [589, 146] width 149 height 19
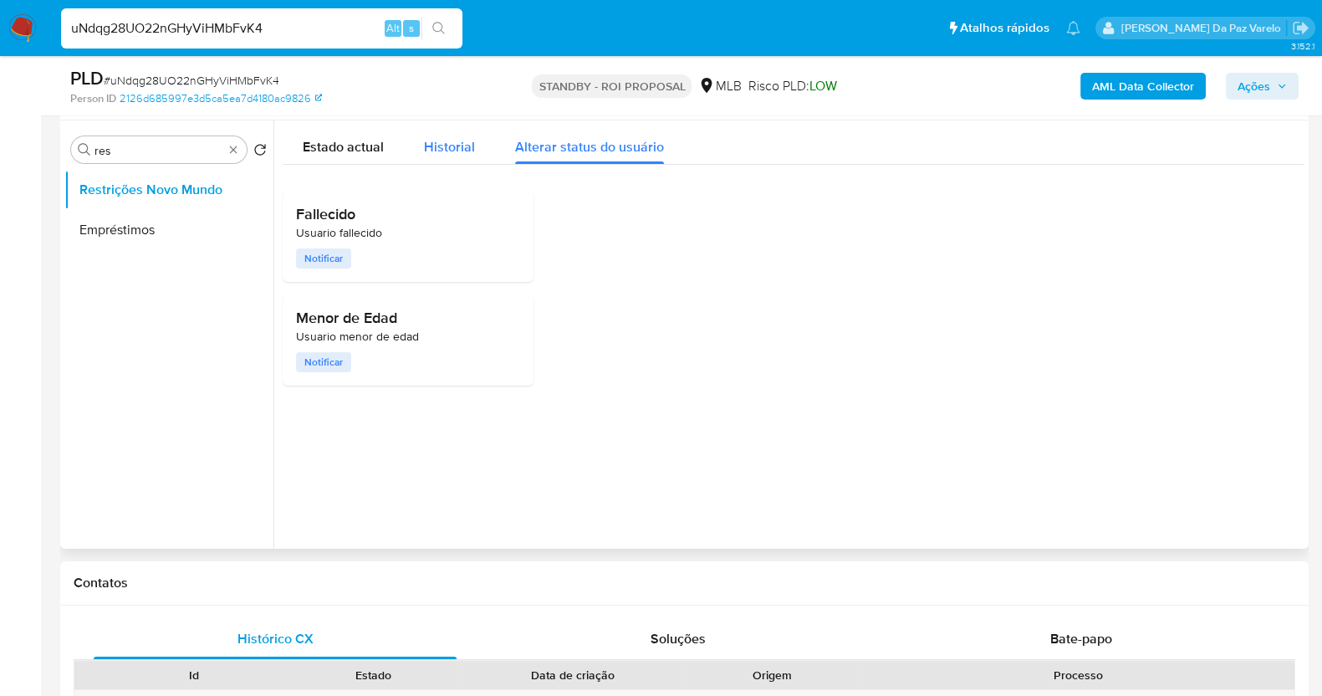
click at [444, 152] on span "Historial" at bounding box center [449, 146] width 51 height 19
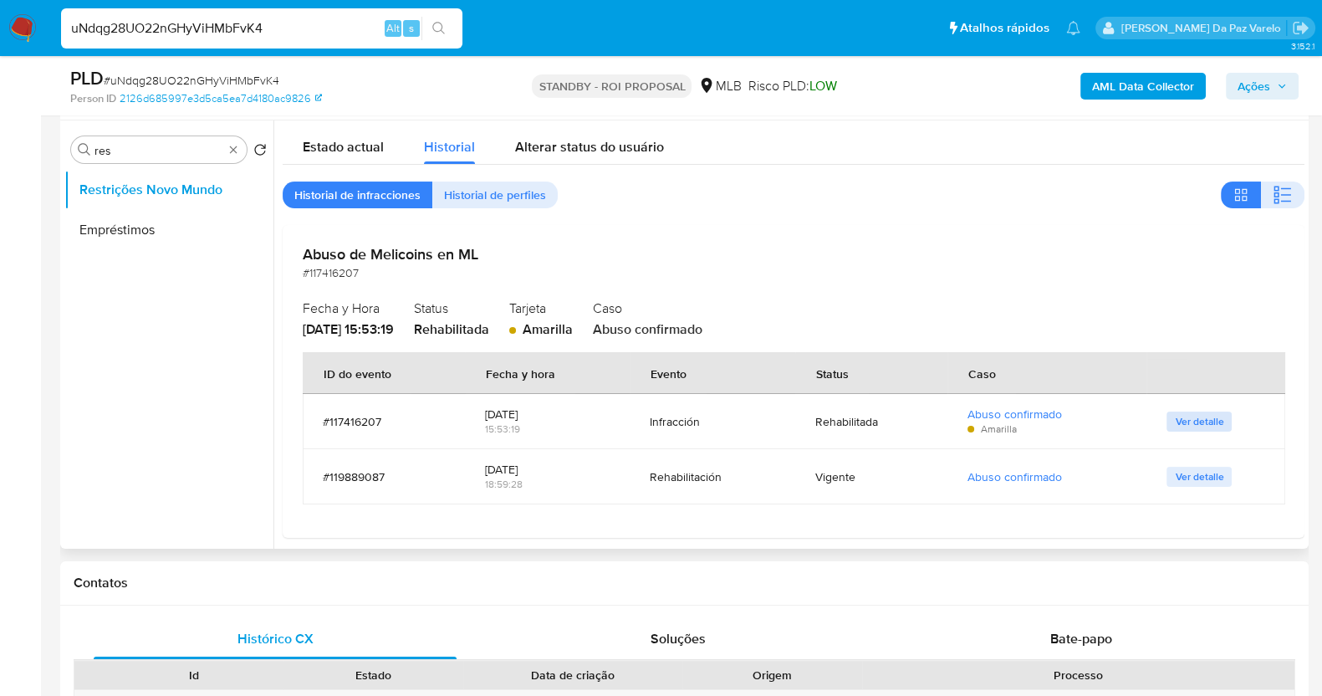
click at [1214, 424] on span "Ver detalle" at bounding box center [1199, 421] width 49 height 17
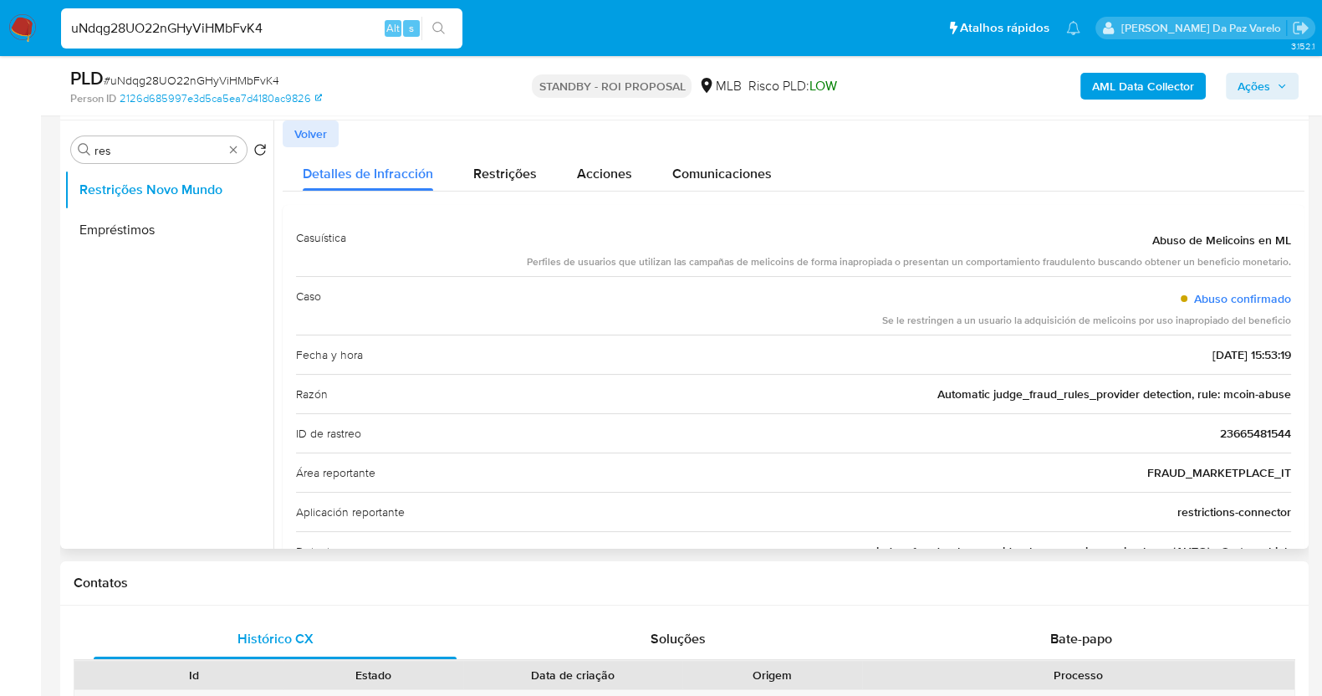
click at [1016, 390] on span "Automatic judge_fraud_rules_provider detection, rule: mcoin-abuse" at bounding box center [1115, 394] width 354 height 17
click at [1016, 388] on span "Automatic judge_fraud_rules_provider detection, rule: mcoin-abuse" at bounding box center [1115, 394] width 354 height 17
click at [310, 148] on div "Detalles de Infracción" at bounding box center [368, 169] width 130 height 44
click at [335, 131] on button "Volver" at bounding box center [311, 133] width 56 height 27
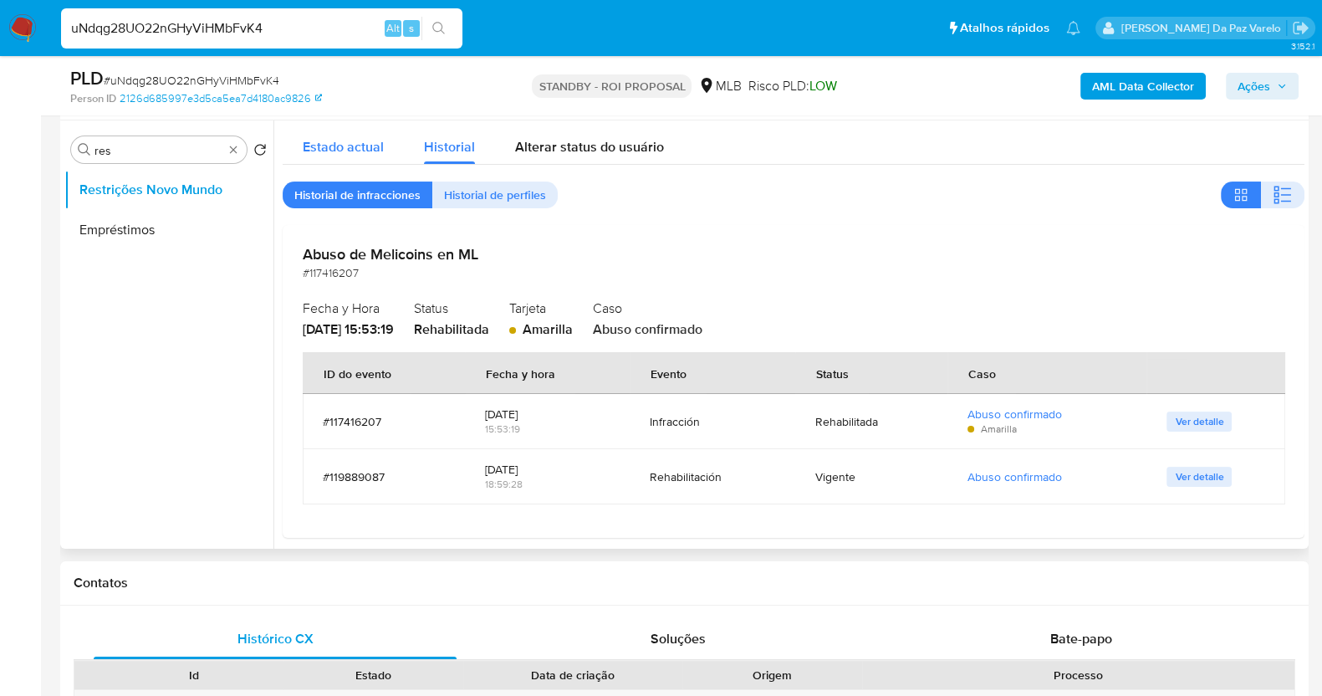
click at [345, 150] on span "Estado actual" at bounding box center [343, 146] width 81 height 19
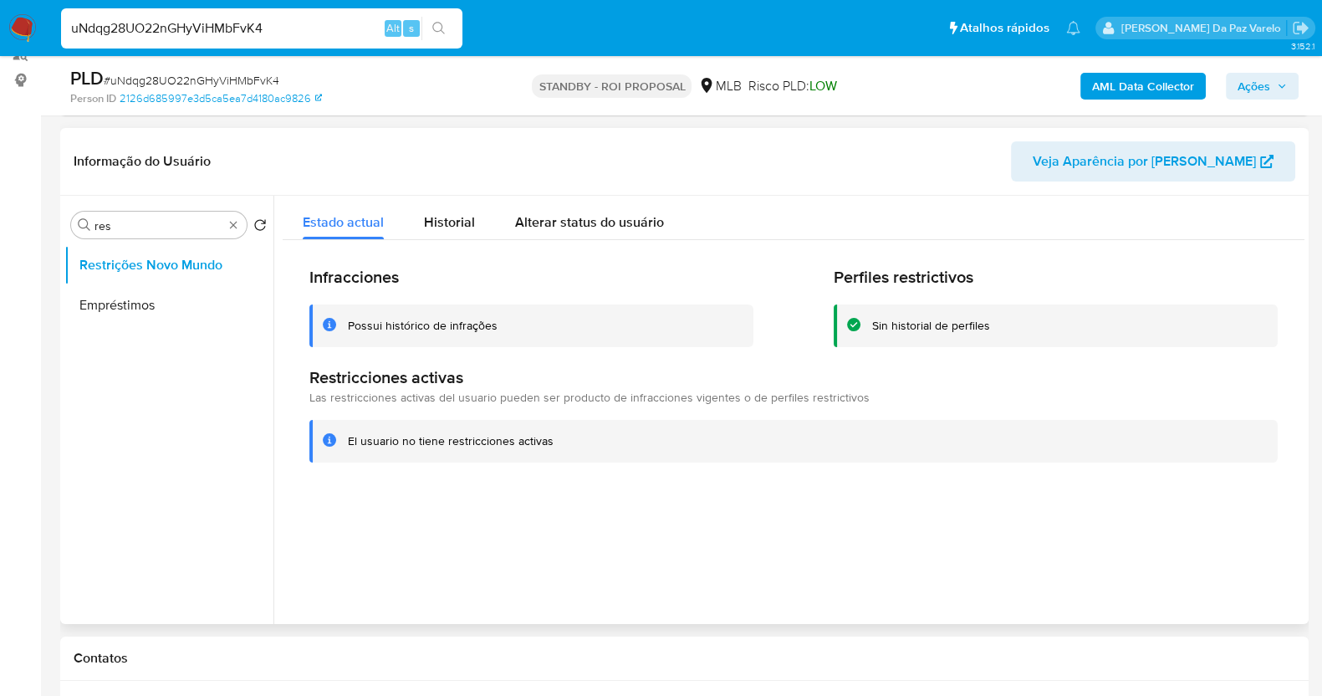
scroll to position [208, 0]
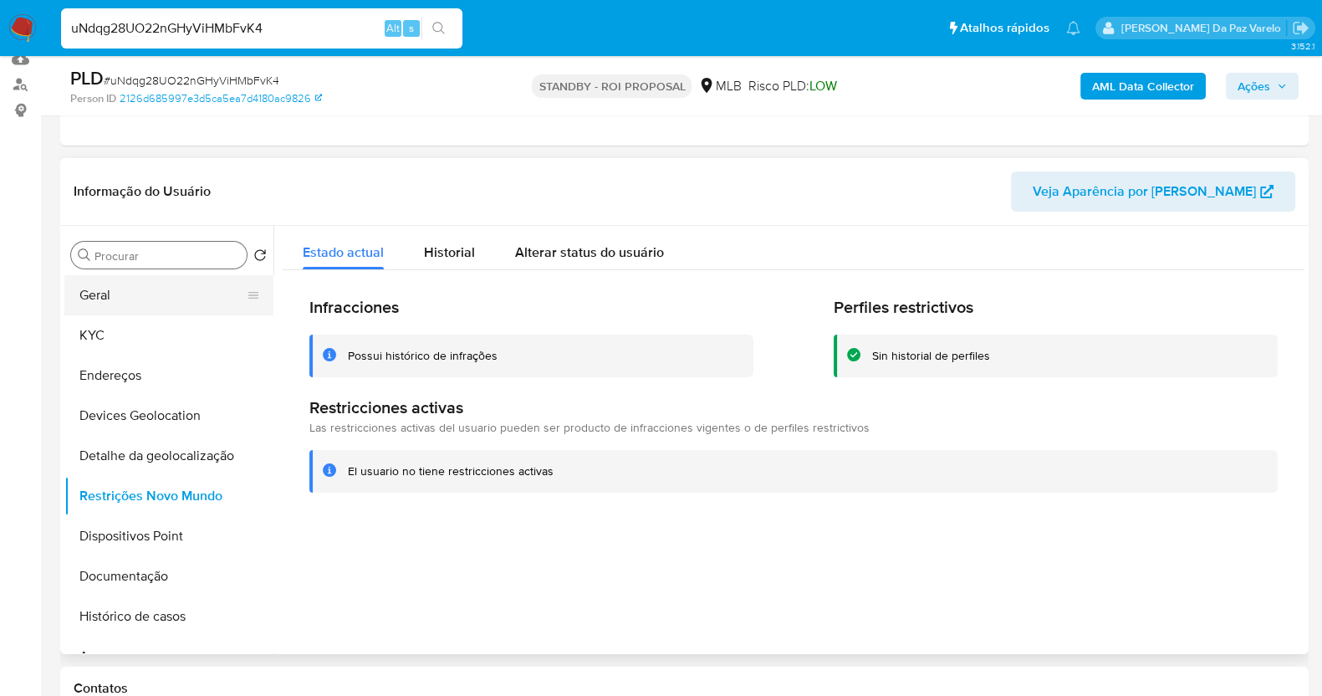
click at [146, 293] on button "Geral" at bounding box center [162, 295] width 196 height 40
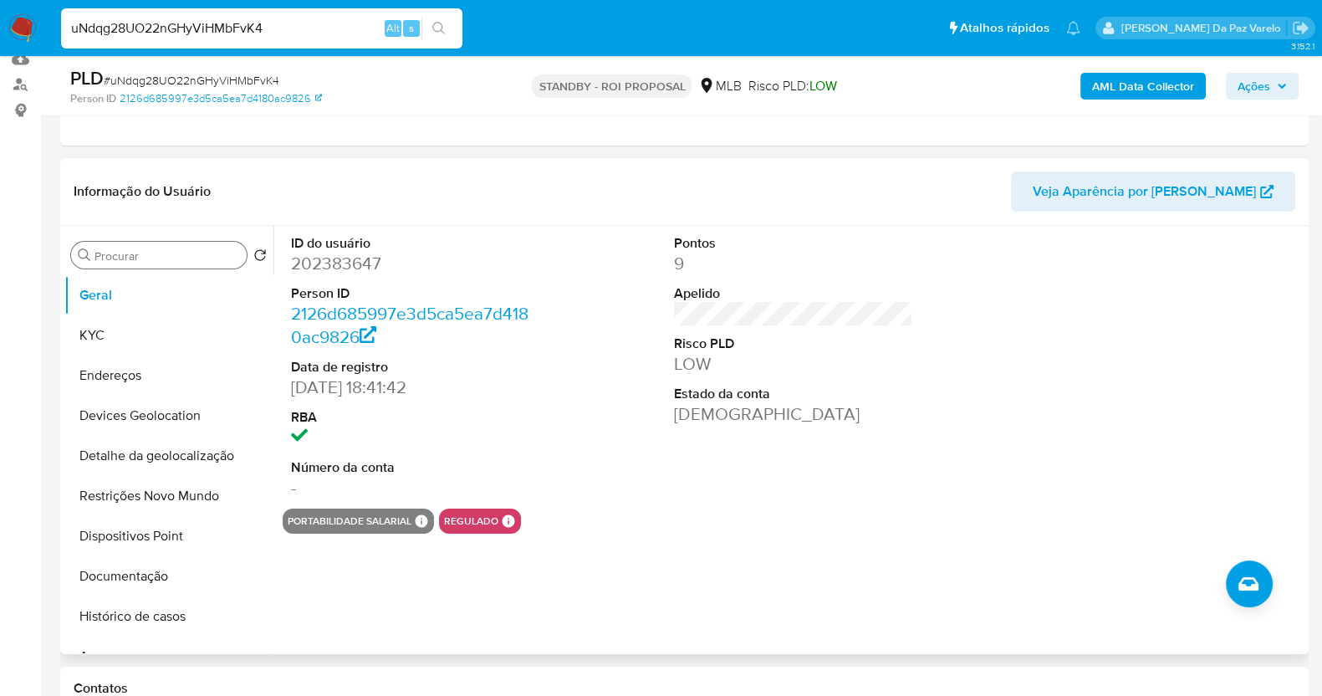
click at [510, 260] on dd "202383647" at bounding box center [410, 263] width 239 height 23
drag, startPoint x: 109, startPoint y: 330, endPoint x: 125, endPoint y: 328, distance: 16.8
click at [109, 330] on button "KYC" at bounding box center [162, 335] width 196 height 40
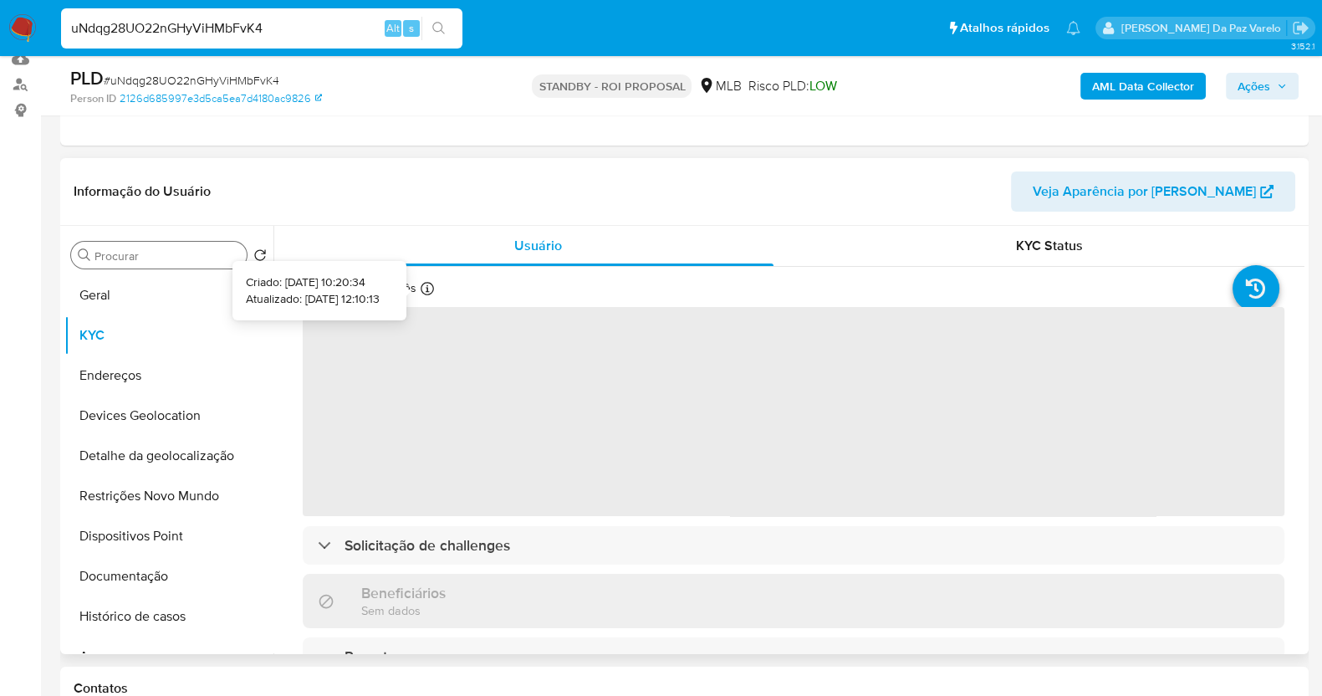
click at [426, 282] on icon at bounding box center [427, 288] width 13 height 13
